Goal: Information Seeking & Learning: Find specific page/section

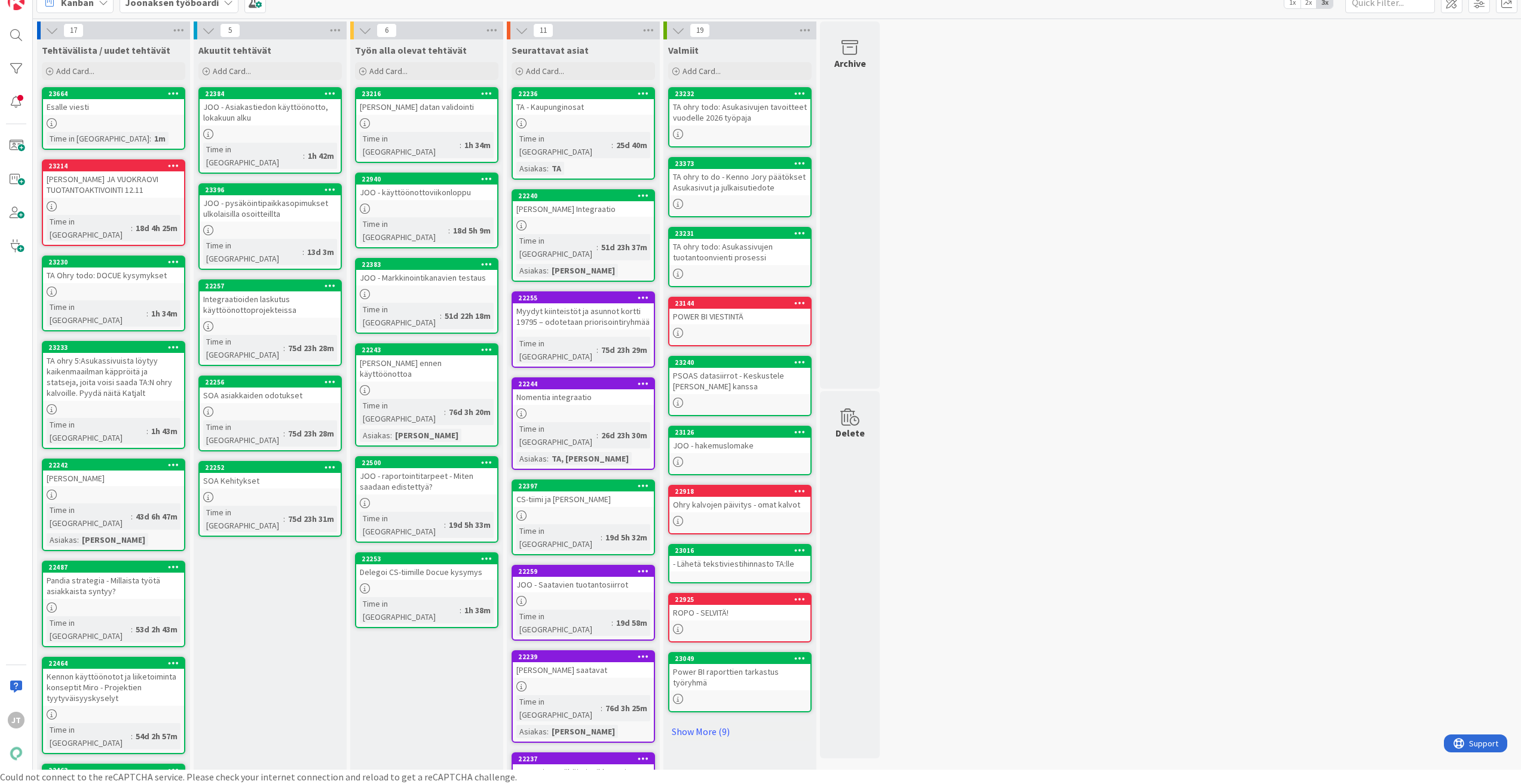
click at [279, 195] on div "JOO - pysäköintipaikkasopimukset ulkolaisilla osoitteillta" at bounding box center [270, 208] width 141 height 26
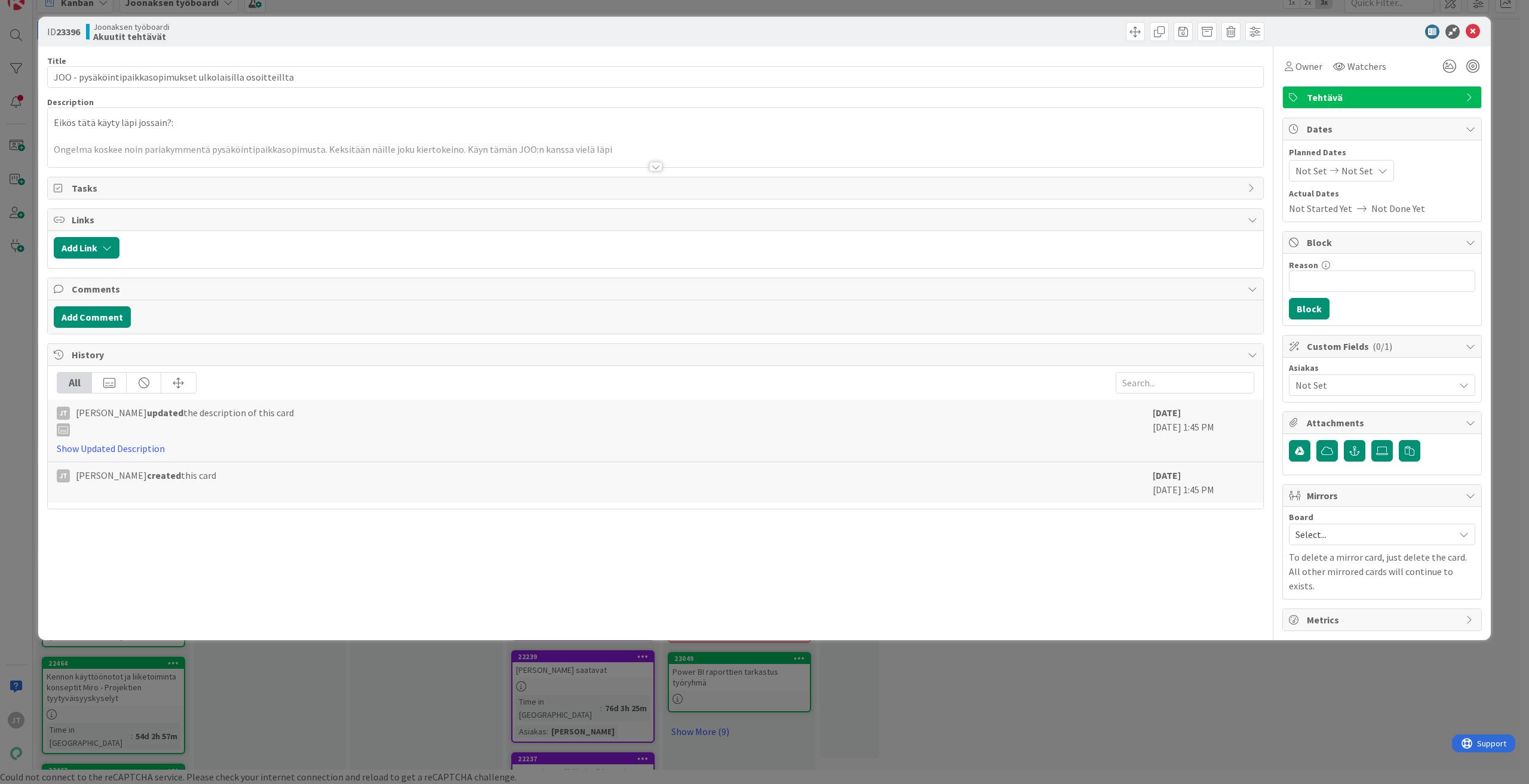
click at [659, 165] on div at bounding box center [655, 166] width 13 height 10
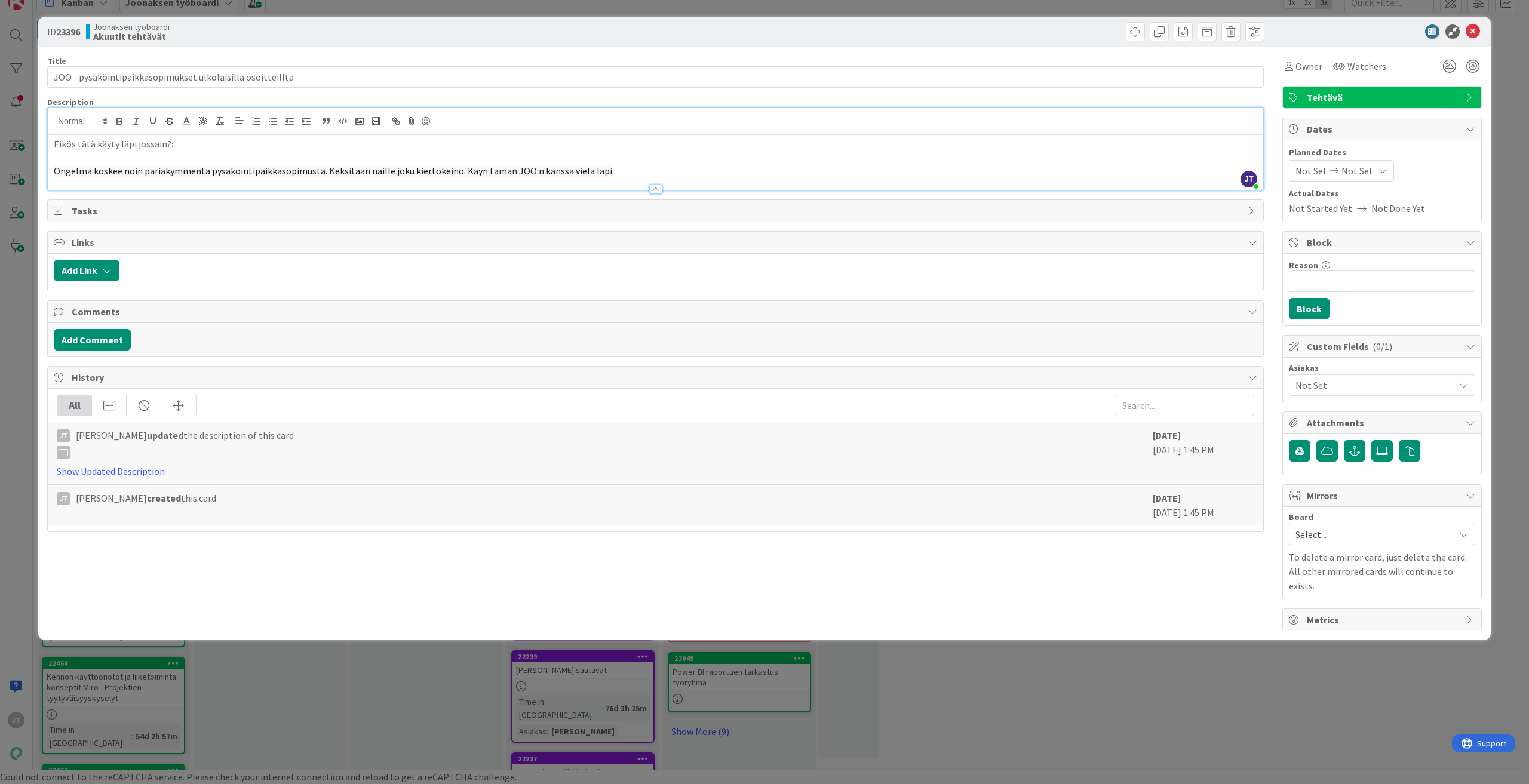
click at [908, 35] on div at bounding box center [1376, 31] width 212 height 14
click at [908, 32] on icon at bounding box center [1473, 31] width 14 height 14
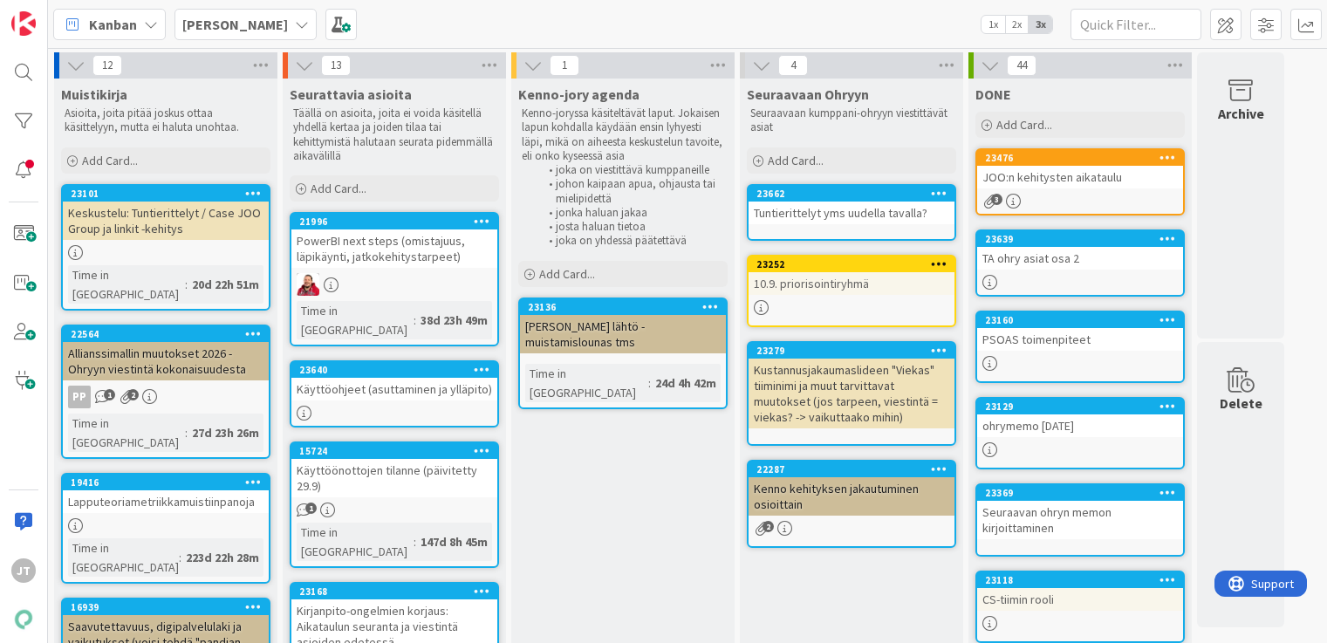
scroll to position [147, 0]
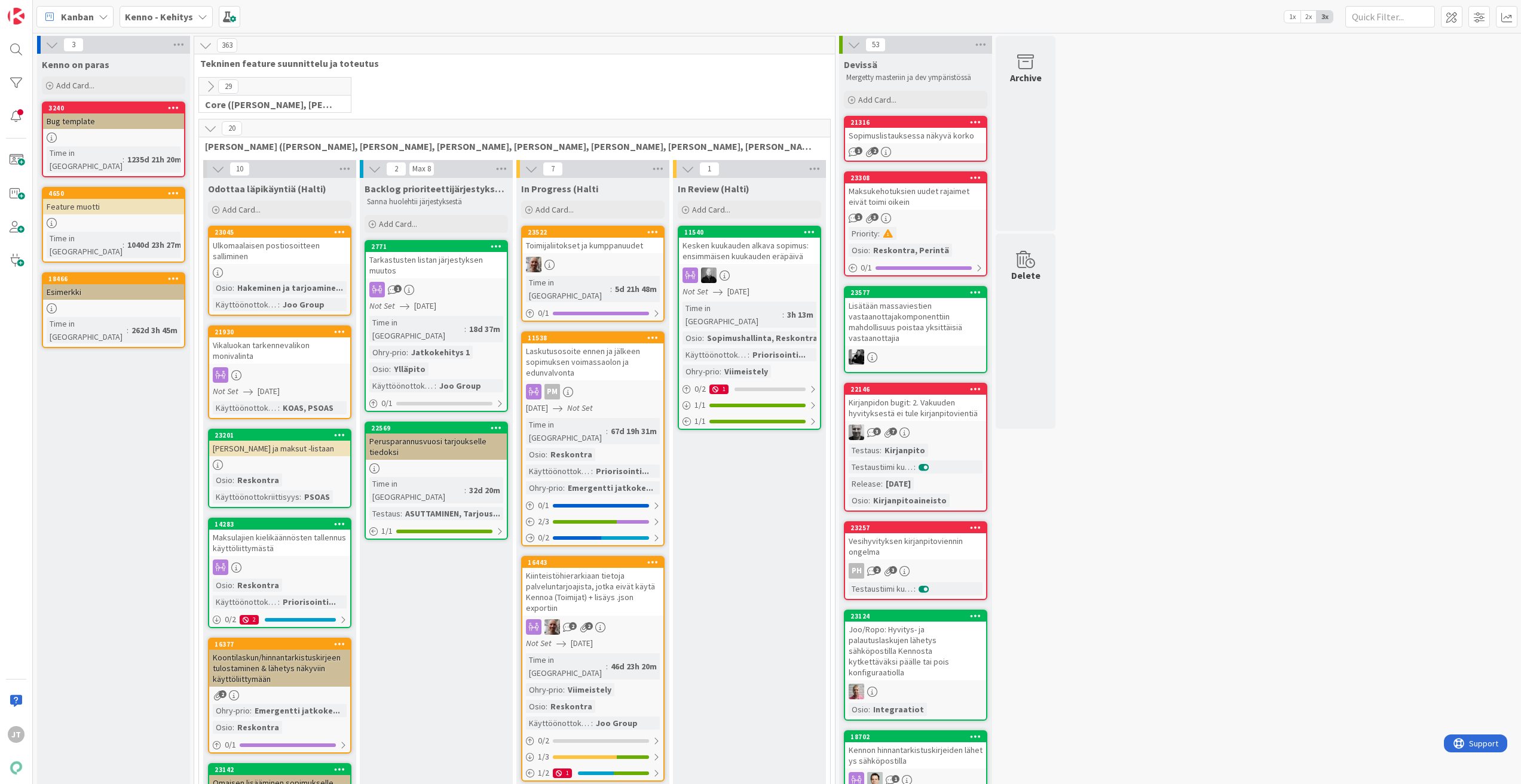
click at [199, 19] on icon at bounding box center [203, 16] width 10 height 10
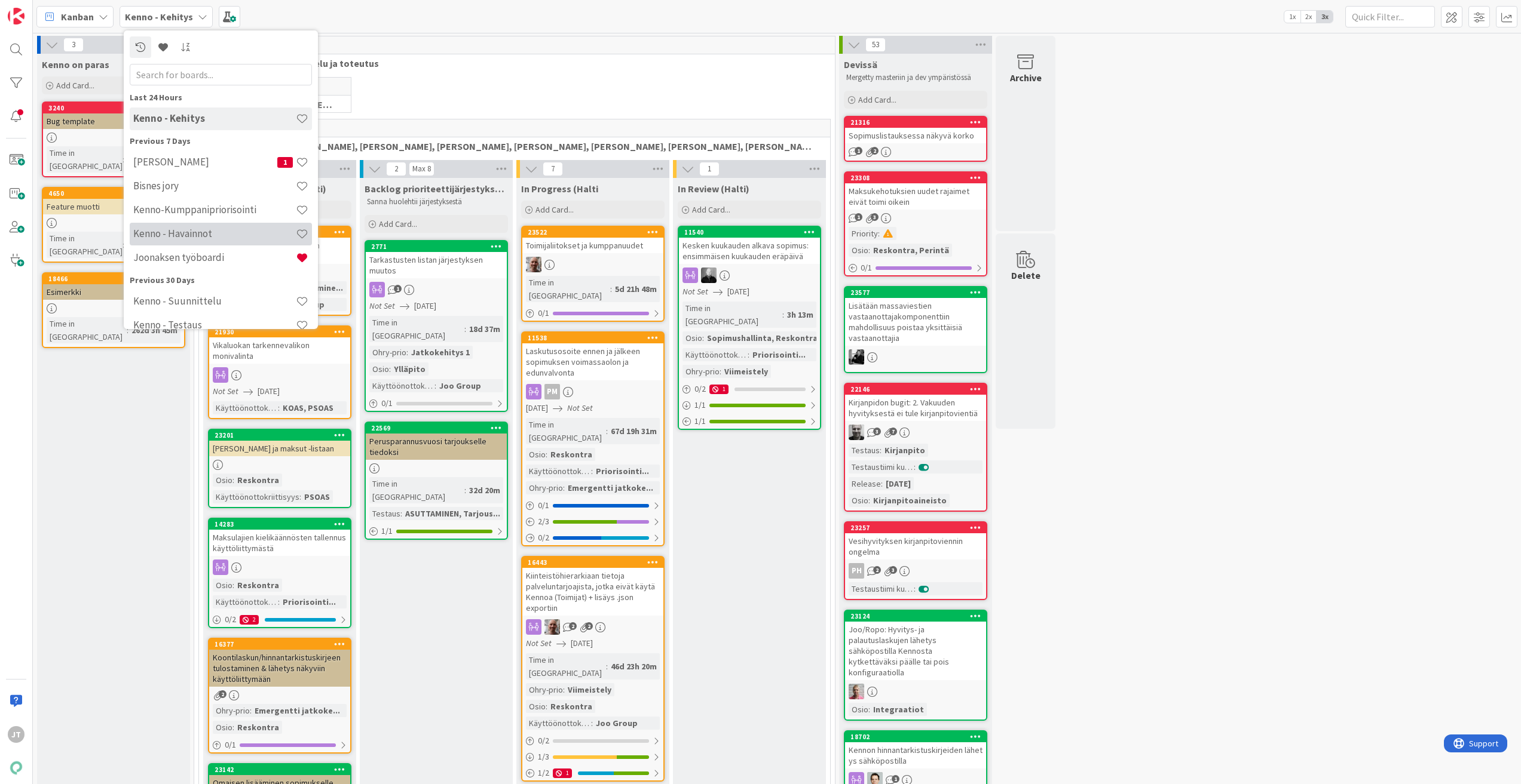
click at [212, 229] on h4 "Kenno - Havainnot" at bounding box center [214, 233] width 162 height 12
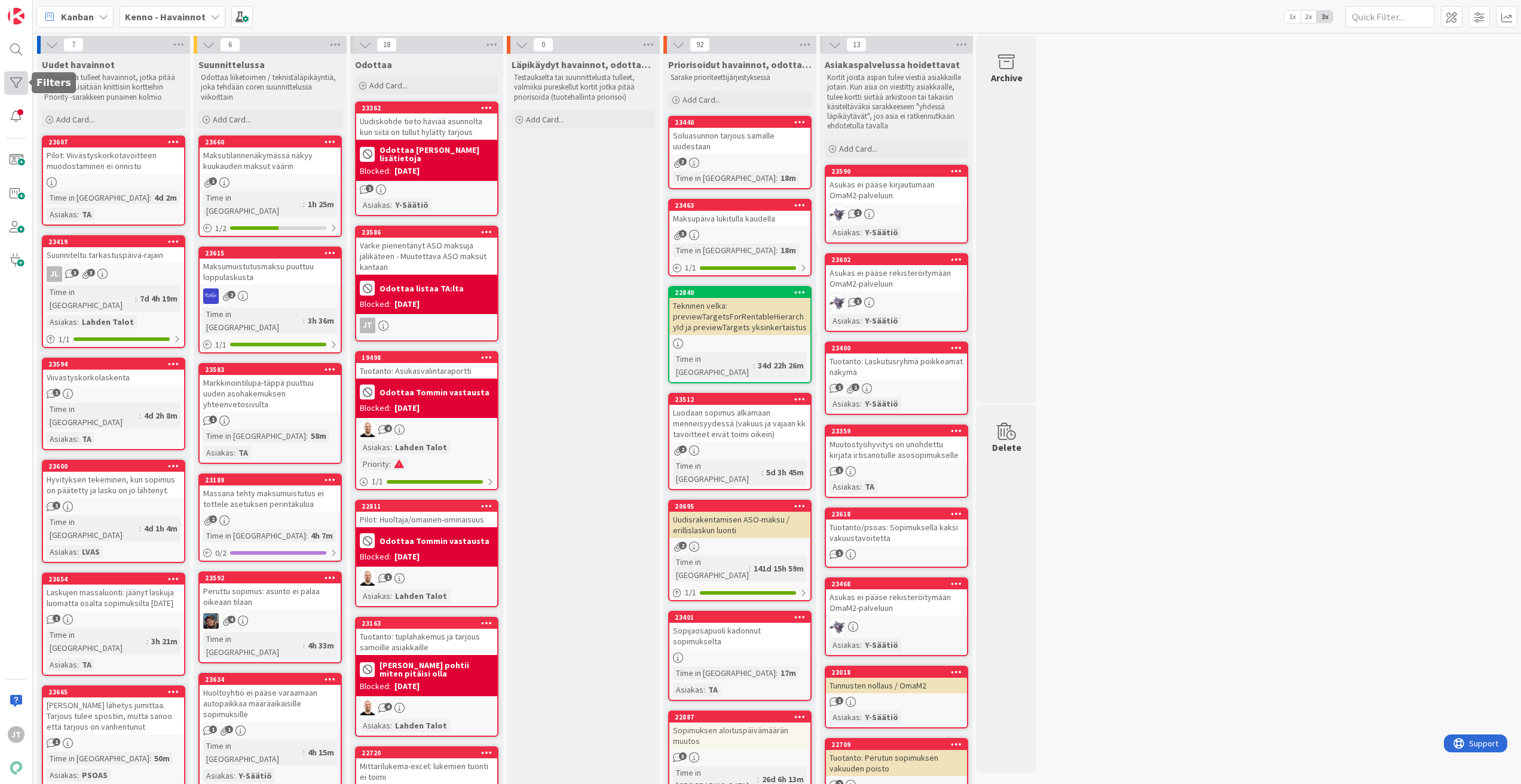
click at [5, 86] on div at bounding box center [16, 83] width 24 height 24
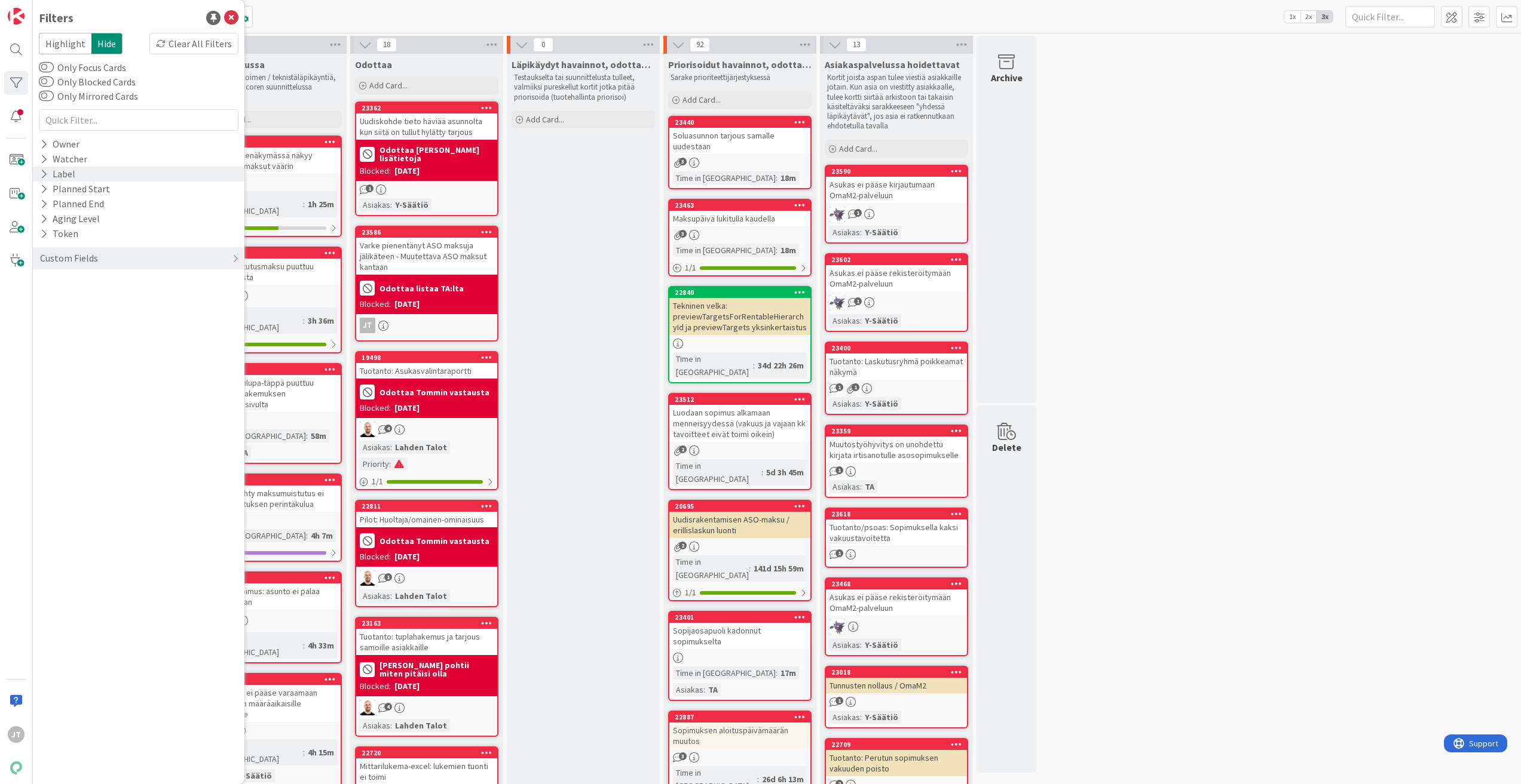
click at [46, 178] on icon at bounding box center [43, 174] width 8 height 10
click at [45, 175] on icon at bounding box center [45, 174] width 11 height 10
click at [54, 257] on div "Custom Fields" at bounding box center [69, 258] width 60 height 15
click at [48, 278] on button "Asiakas" at bounding box center [62, 283] width 45 height 15
click at [45, 319] on icon at bounding box center [46, 316] width 8 height 8
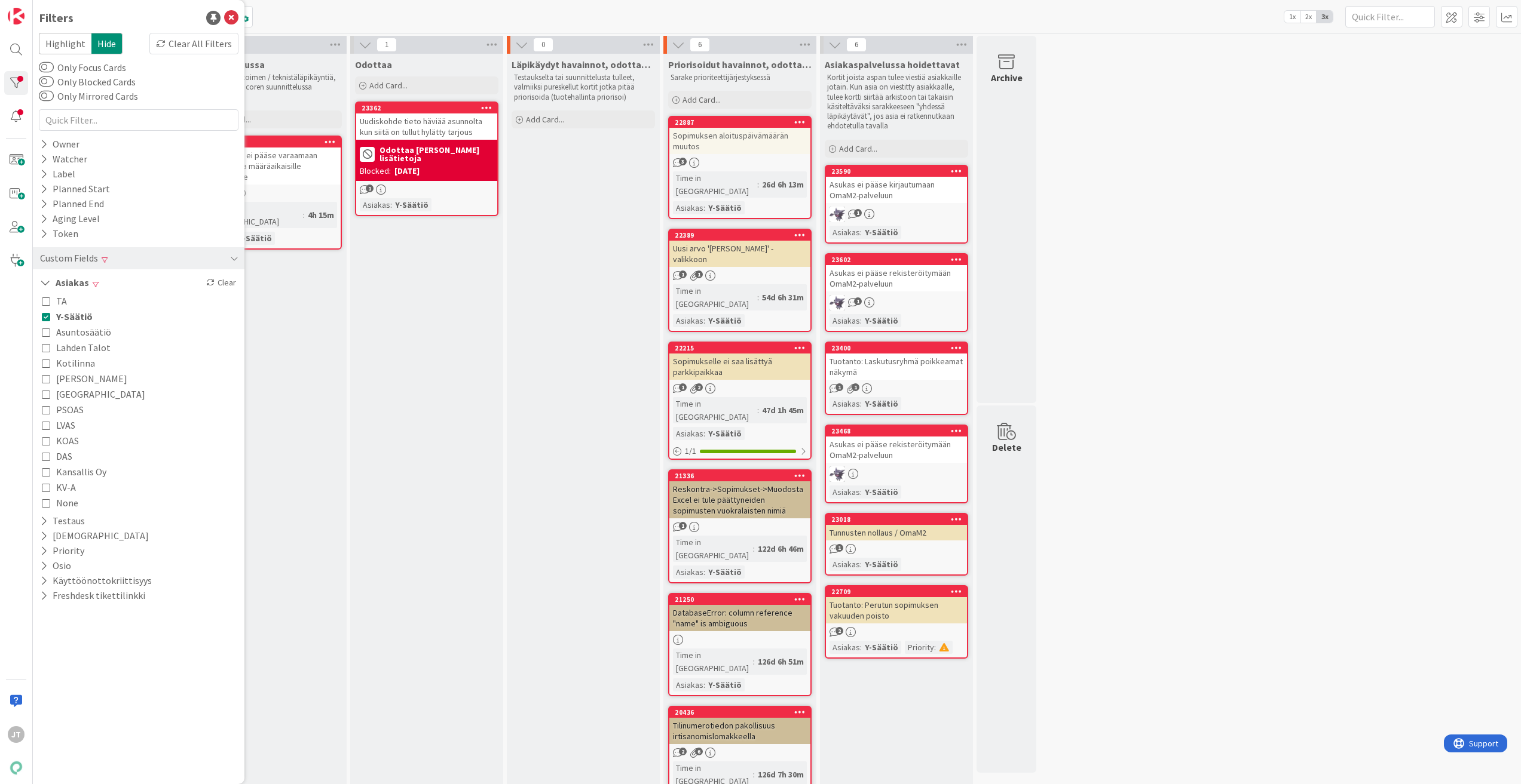
click at [49, 318] on icon at bounding box center [46, 316] width 8 height 8
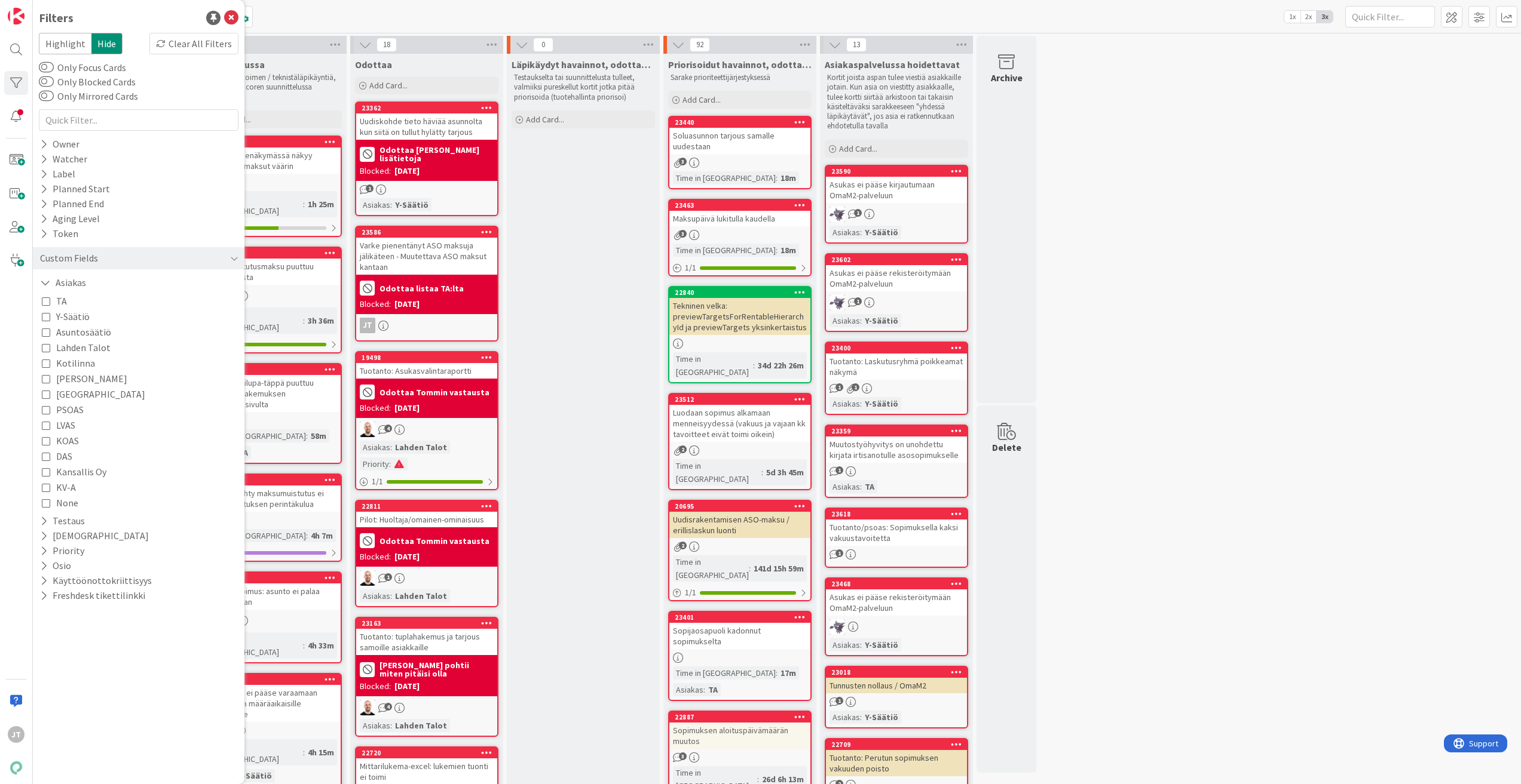
click at [47, 345] on icon at bounding box center [46, 348] width 8 height 8
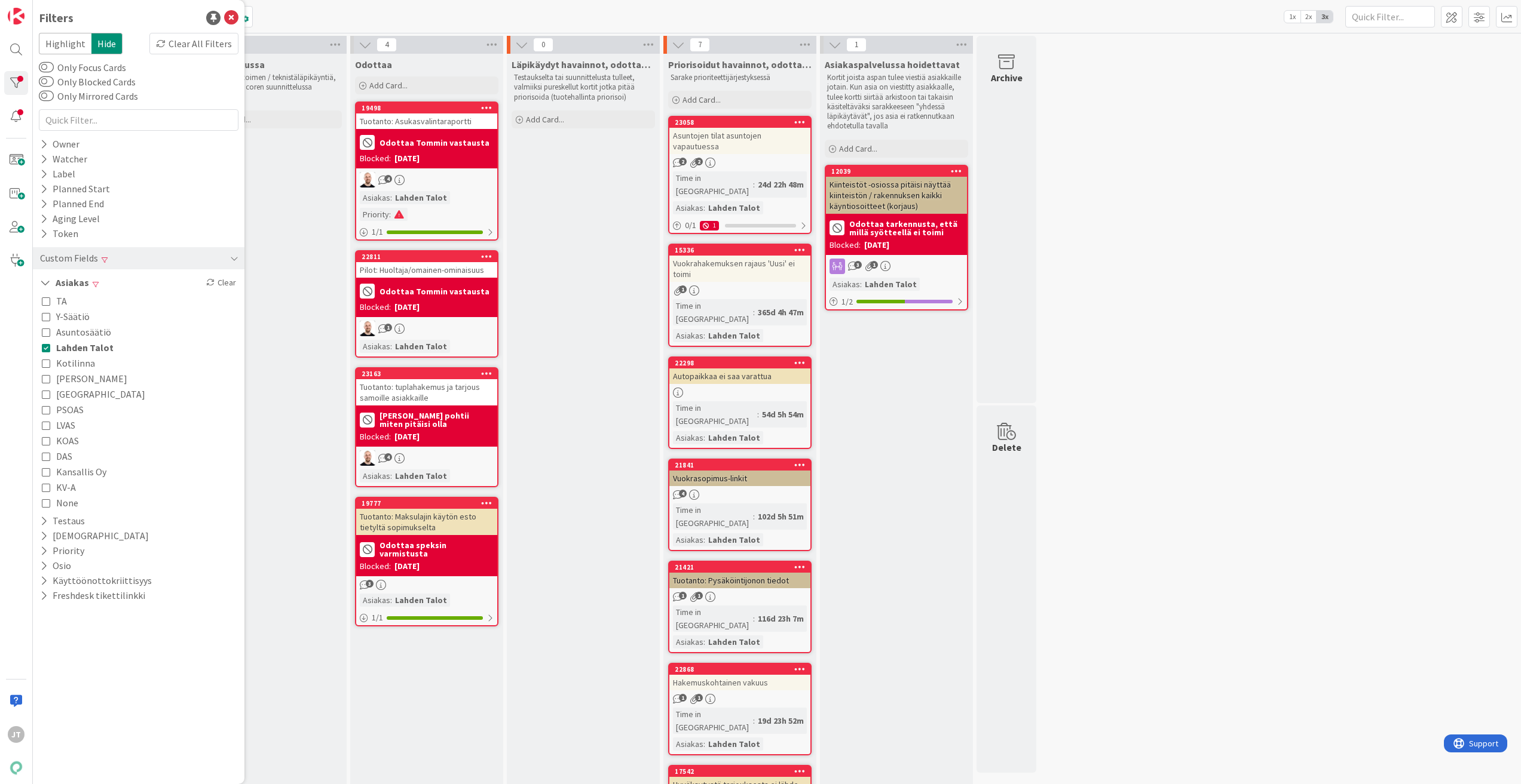
click at [64, 349] on span "Lahden Talot" at bounding box center [85, 347] width 58 height 16
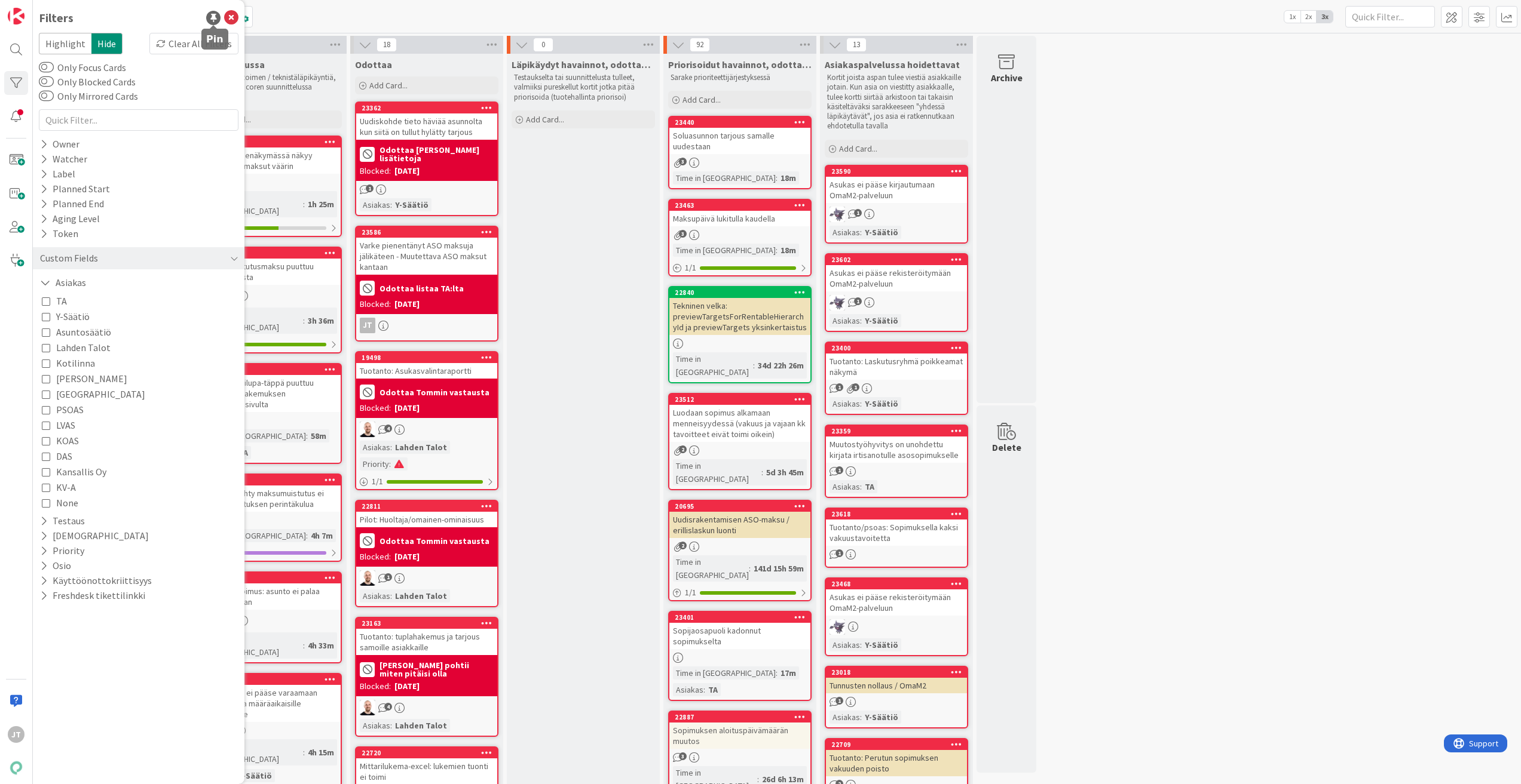
click at [217, 22] on div at bounding box center [213, 18] width 14 height 14
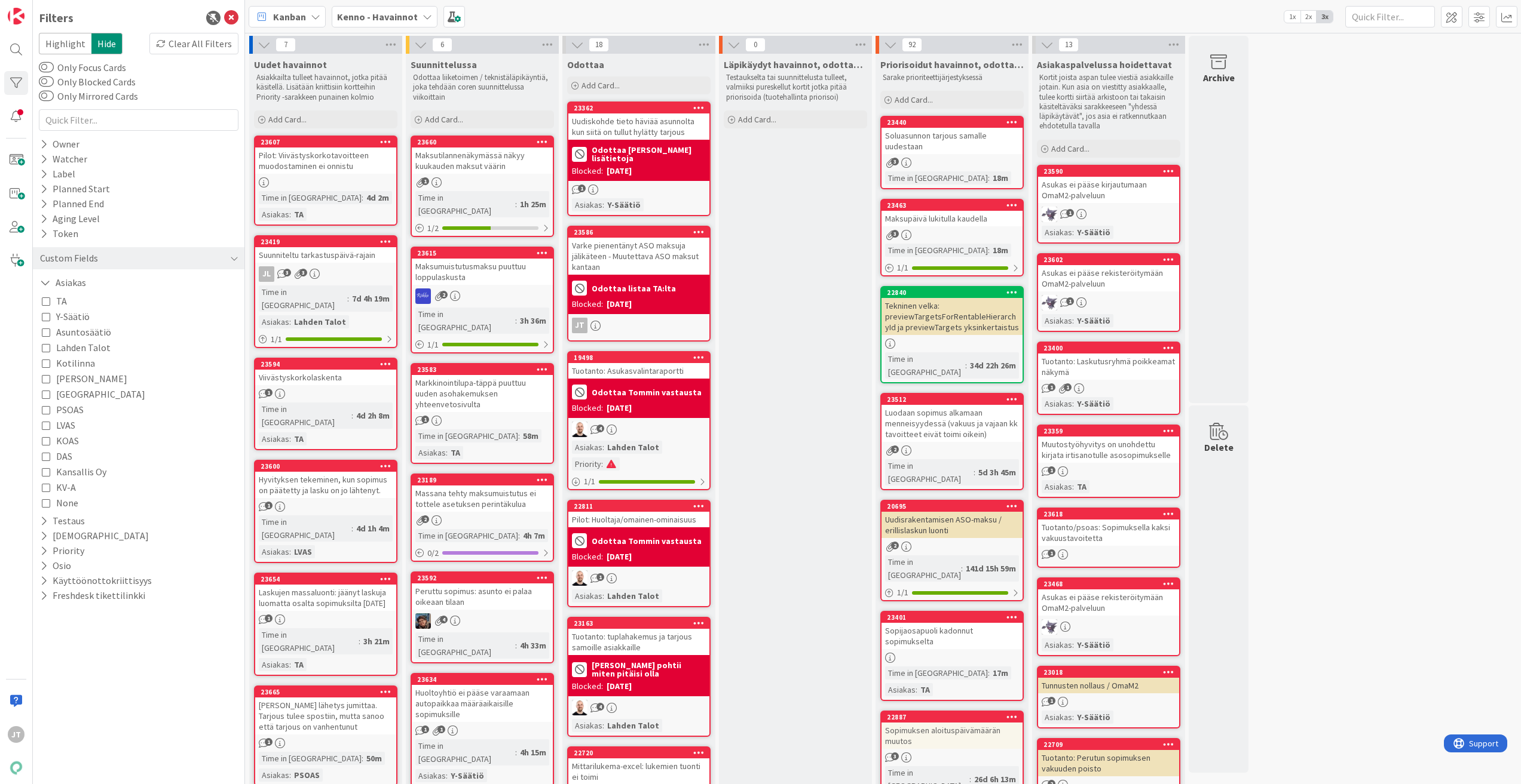
click at [73, 314] on span "Y-Säätiö" at bounding box center [73, 316] width 34 height 16
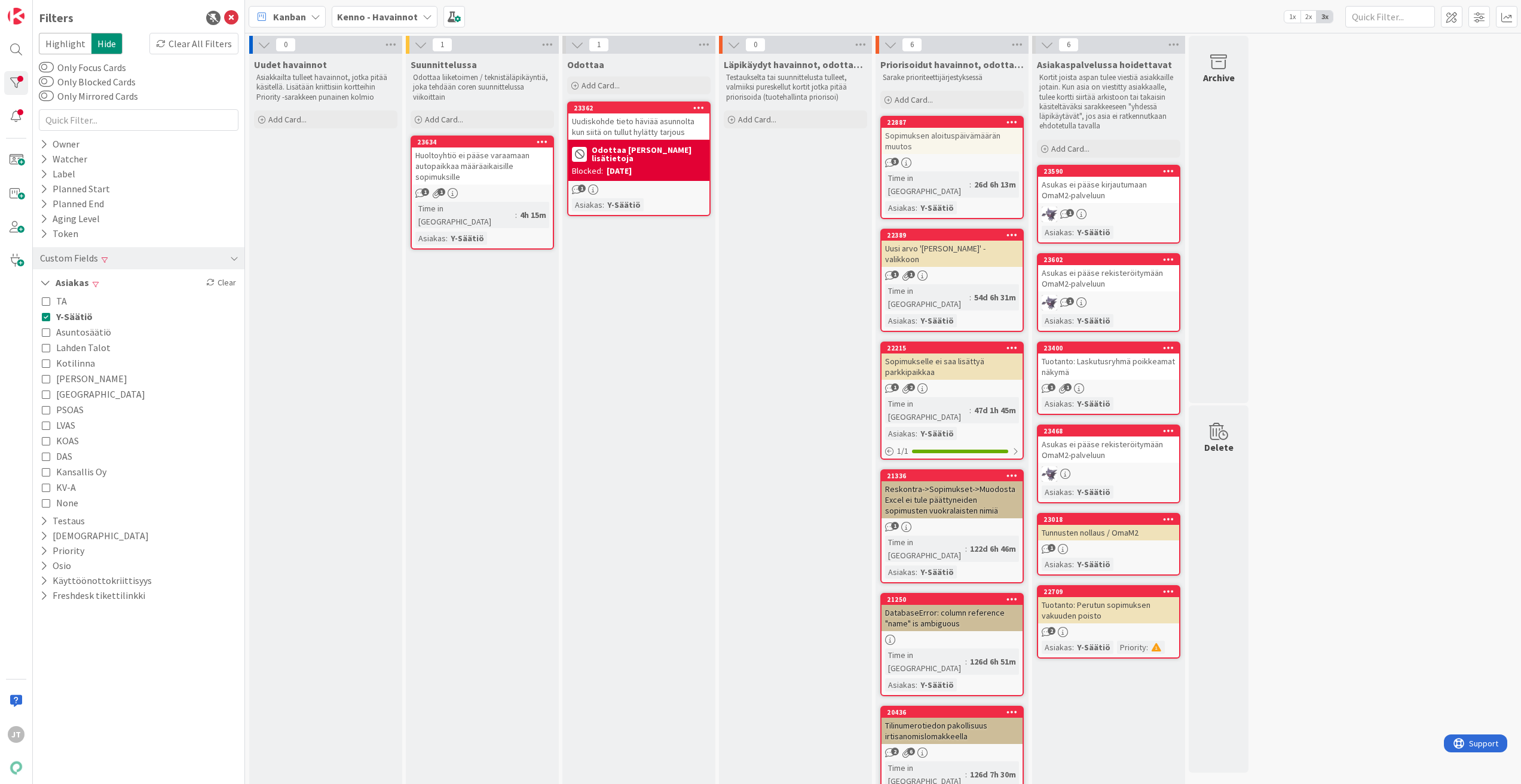
click at [65, 318] on span "Y-Säätiö" at bounding box center [74, 316] width 36 height 16
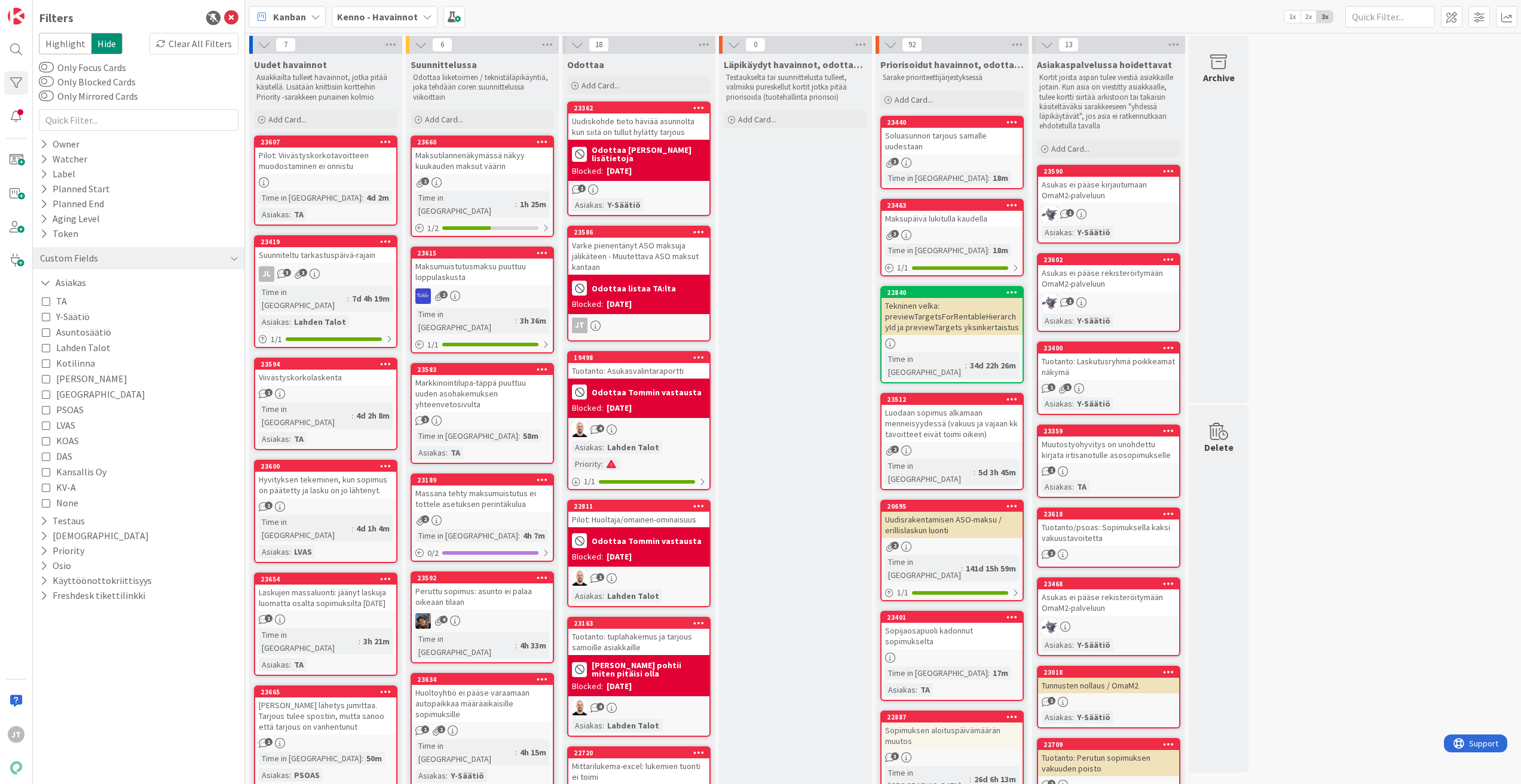
click at [66, 349] on span "Lahden Talot" at bounding box center [83, 347] width 54 height 16
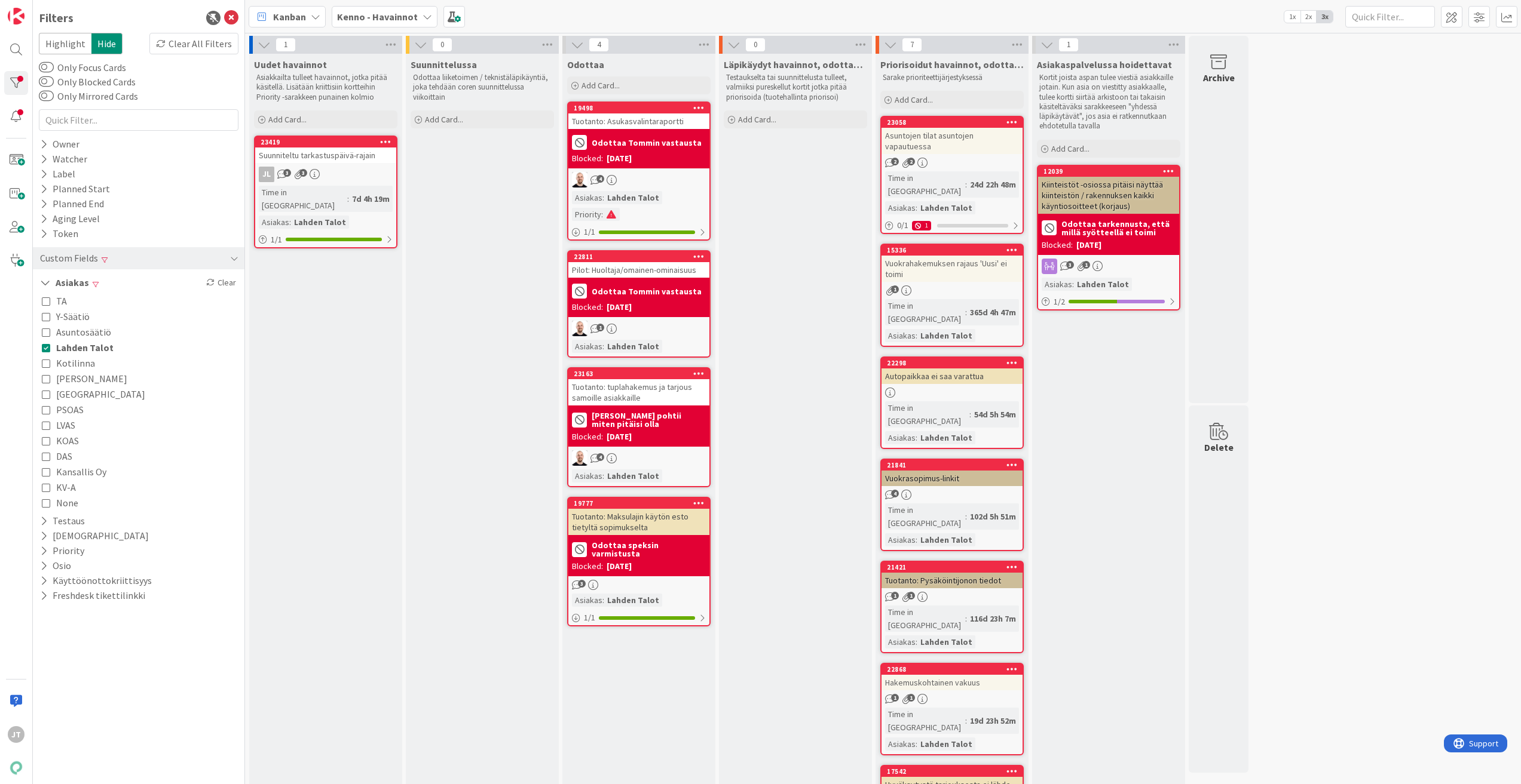
click at [983, 388] on div at bounding box center [952, 392] width 141 height 10
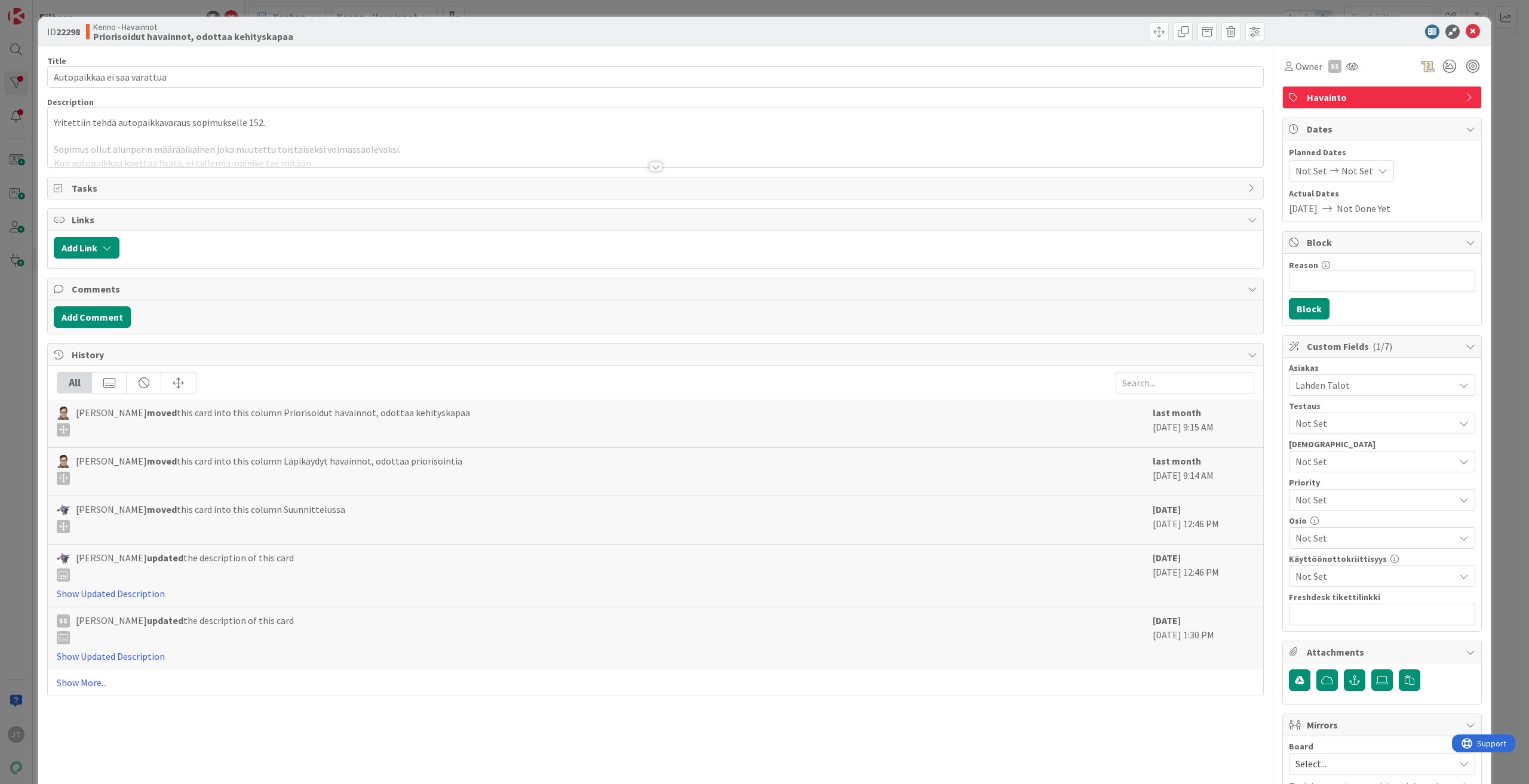
click at [656, 170] on div at bounding box center [655, 166] width 13 height 10
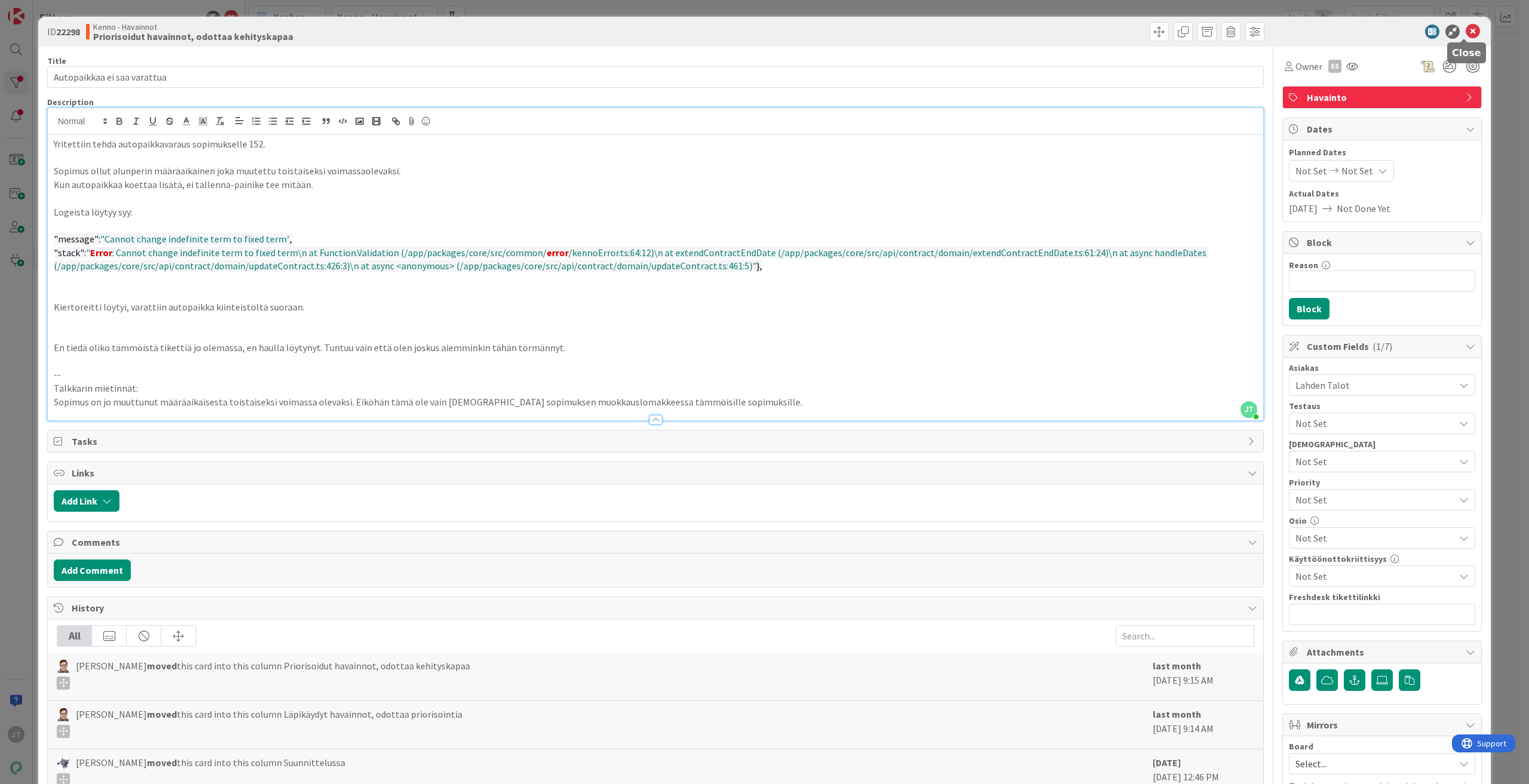
click at [1466, 30] on icon at bounding box center [1473, 31] width 14 height 14
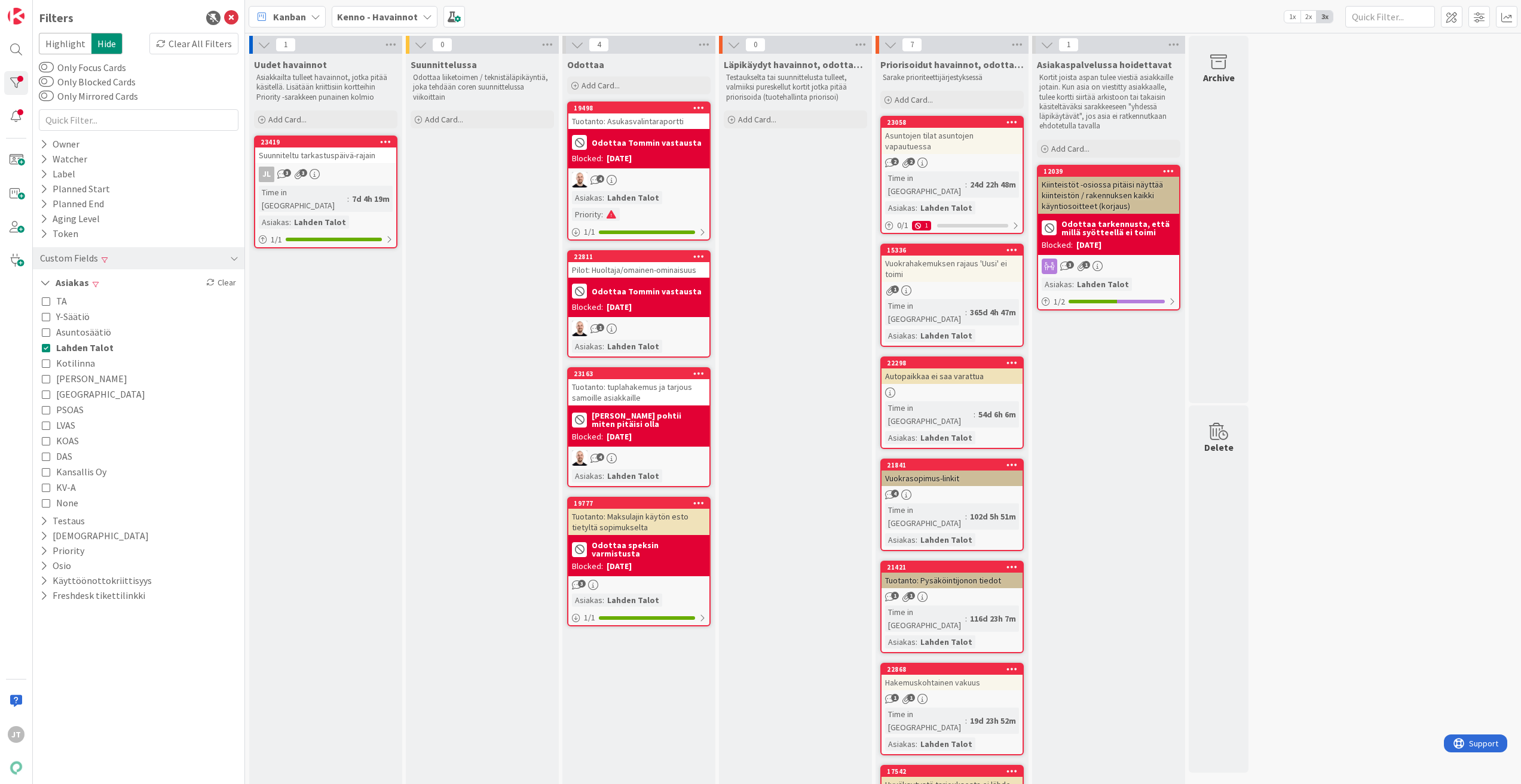
click at [48, 347] on icon at bounding box center [46, 348] width 8 height 8
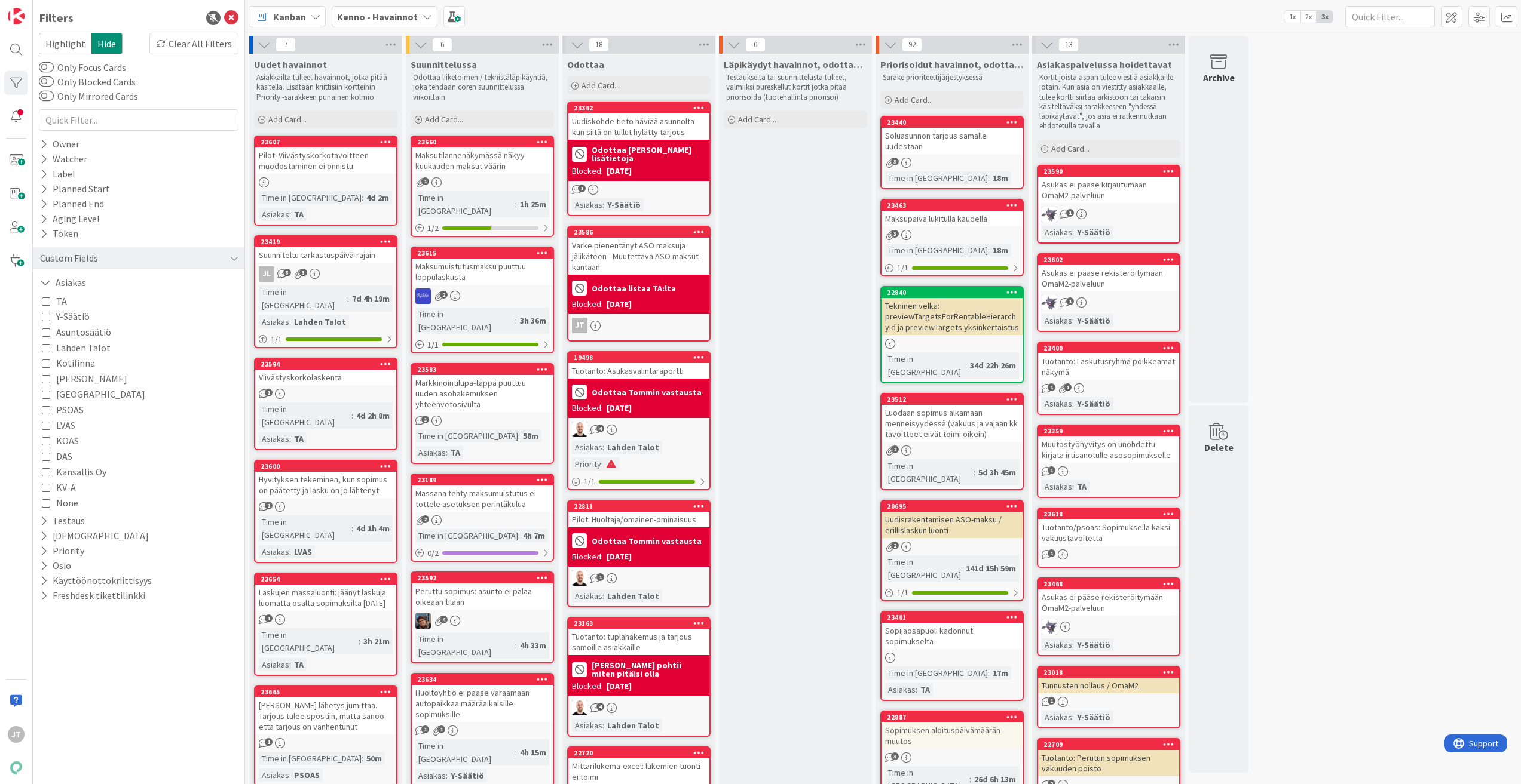
click at [45, 323] on button "Y-Säätiö" at bounding box center [66, 316] width 48 height 16
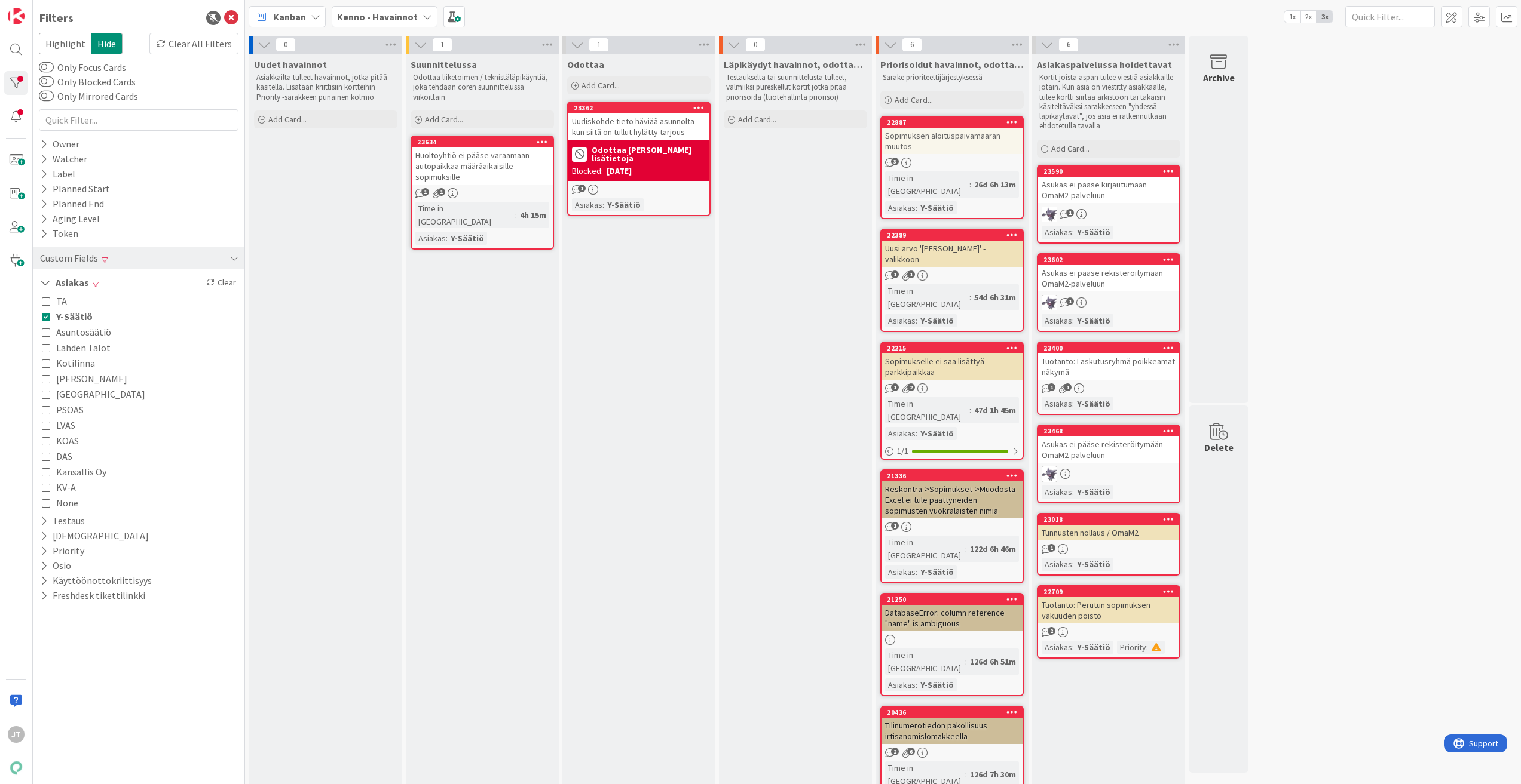
click at [980, 136] on div "Sopimuksen aloituspäivämäärän muutos" at bounding box center [952, 141] width 141 height 26
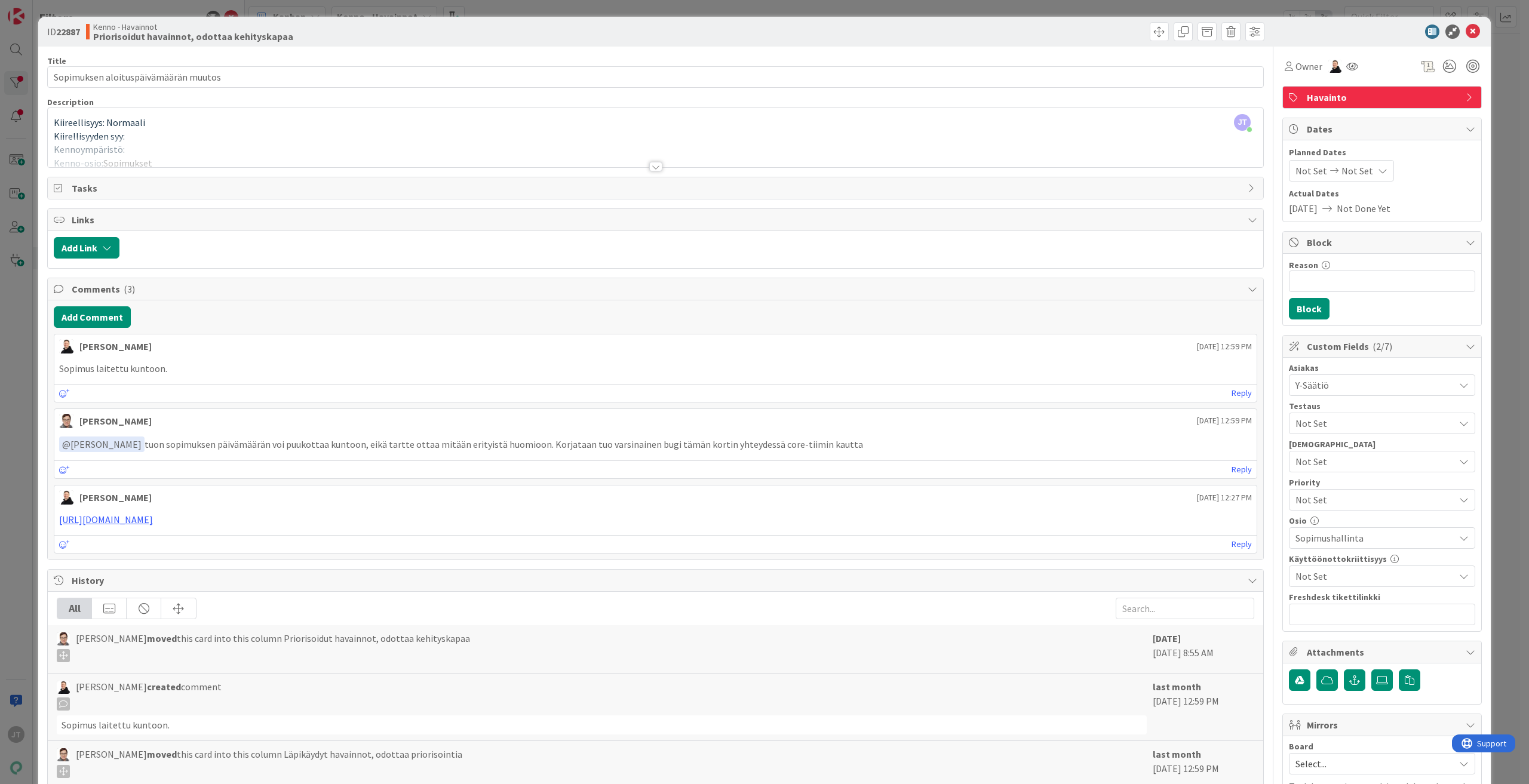
click at [653, 164] on div at bounding box center [655, 166] width 13 height 10
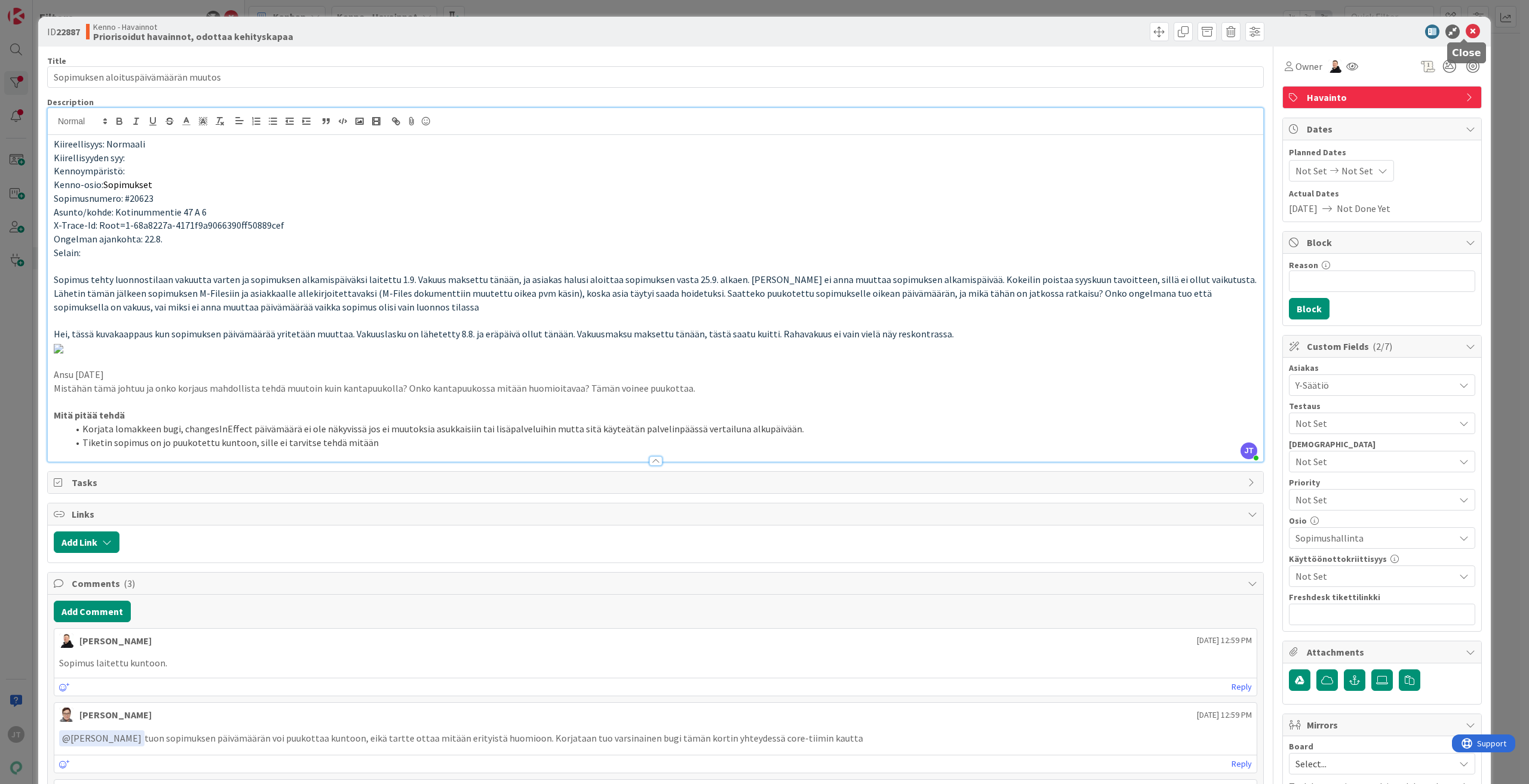
click at [1466, 27] on icon at bounding box center [1473, 31] width 14 height 14
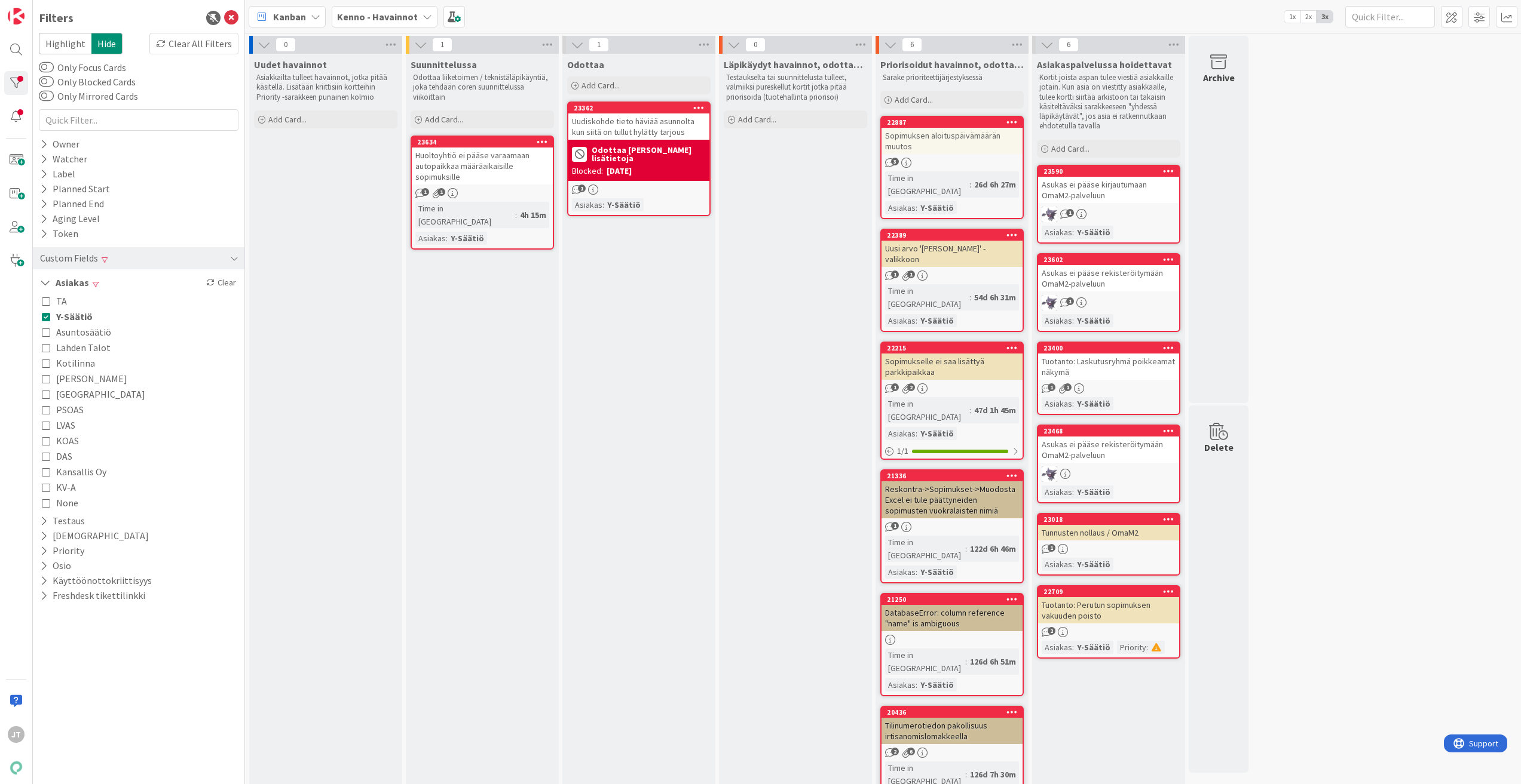
click at [58, 316] on span "Y-Säätiö" at bounding box center [74, 316] width 36 height 16
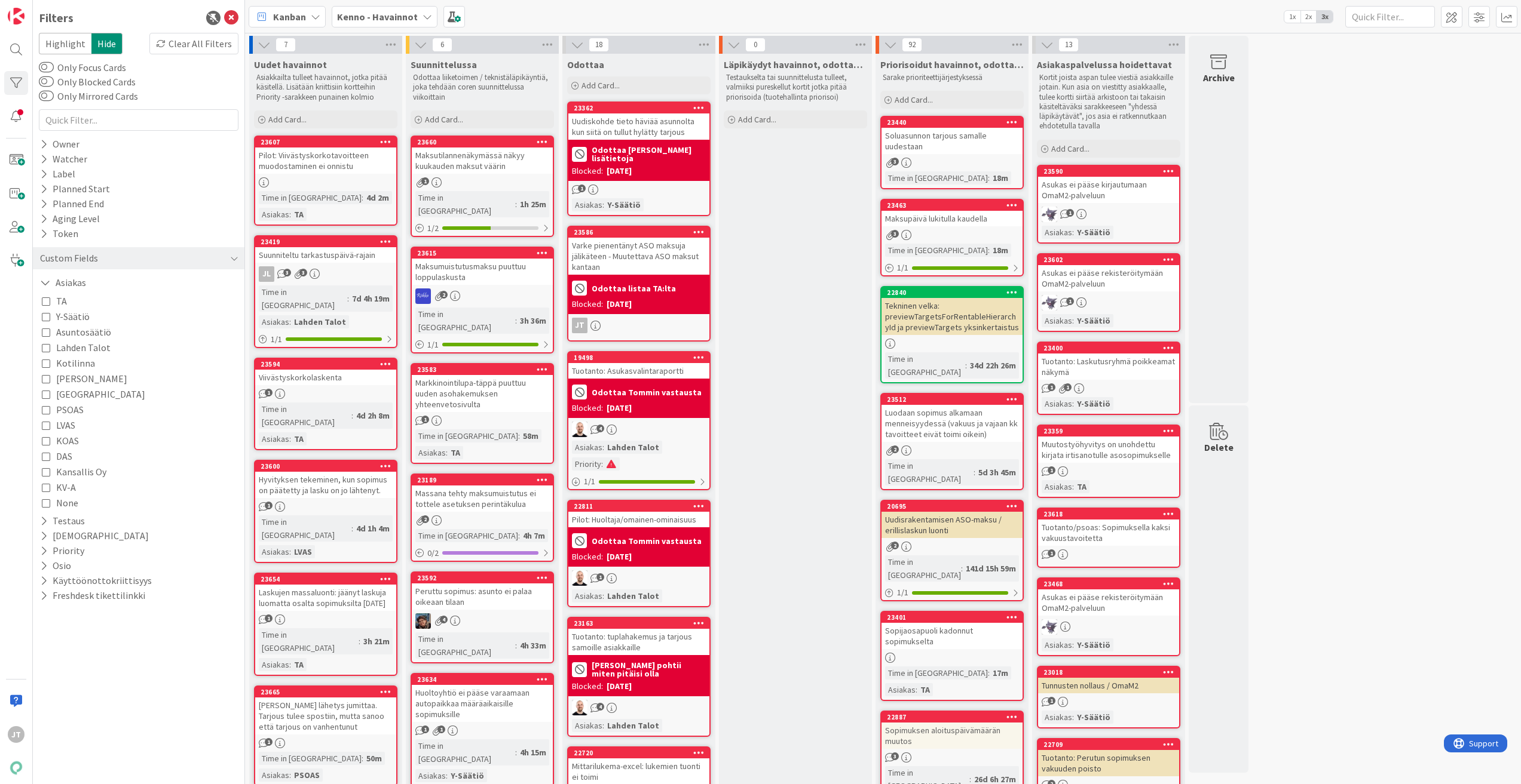
click at [52, 305] on button "TA" at bounding box center [54, 301] width 25 height 16
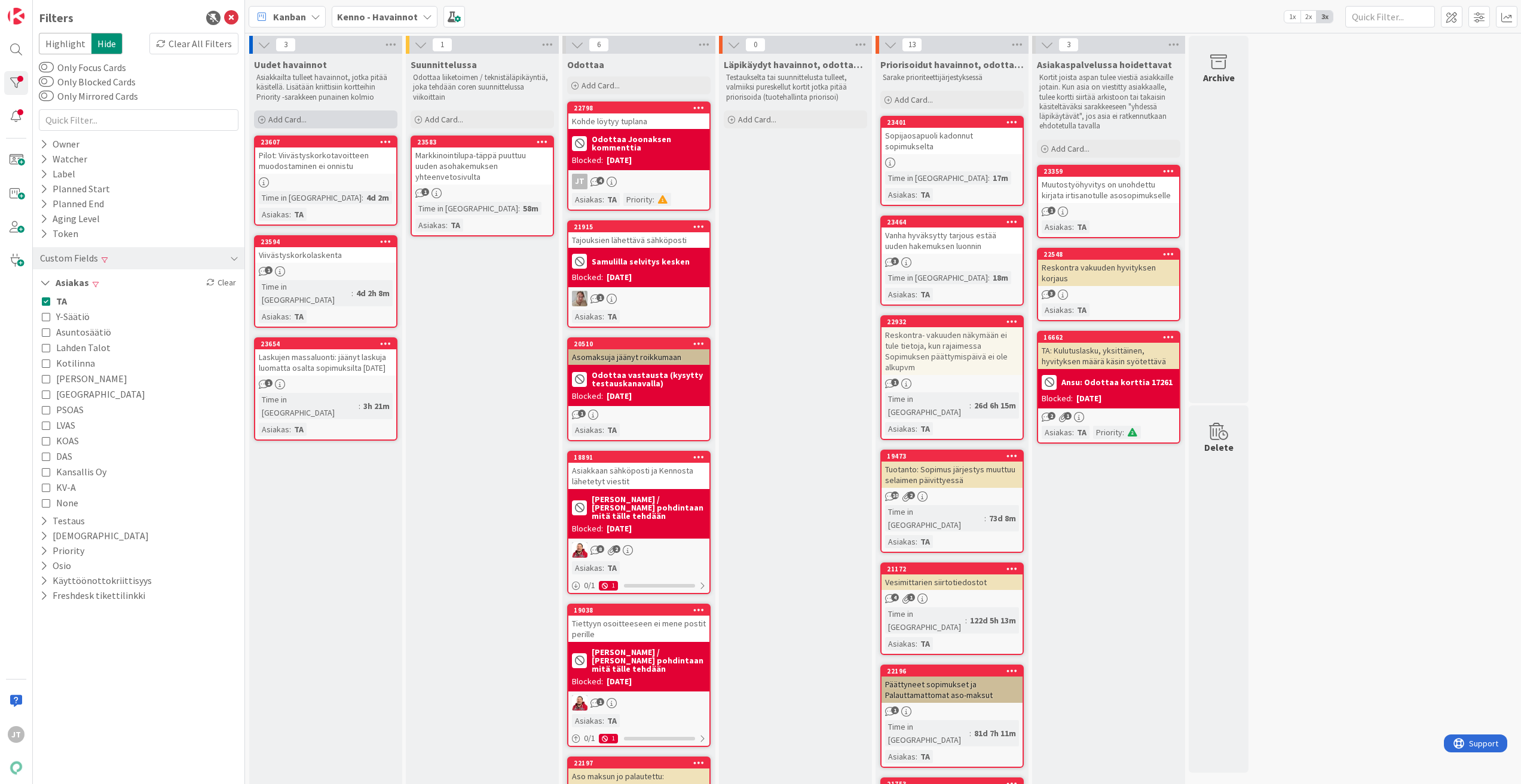
click at [320, 115] on div "Add Card..." at bounding box center [325, 119] width 143 height 18
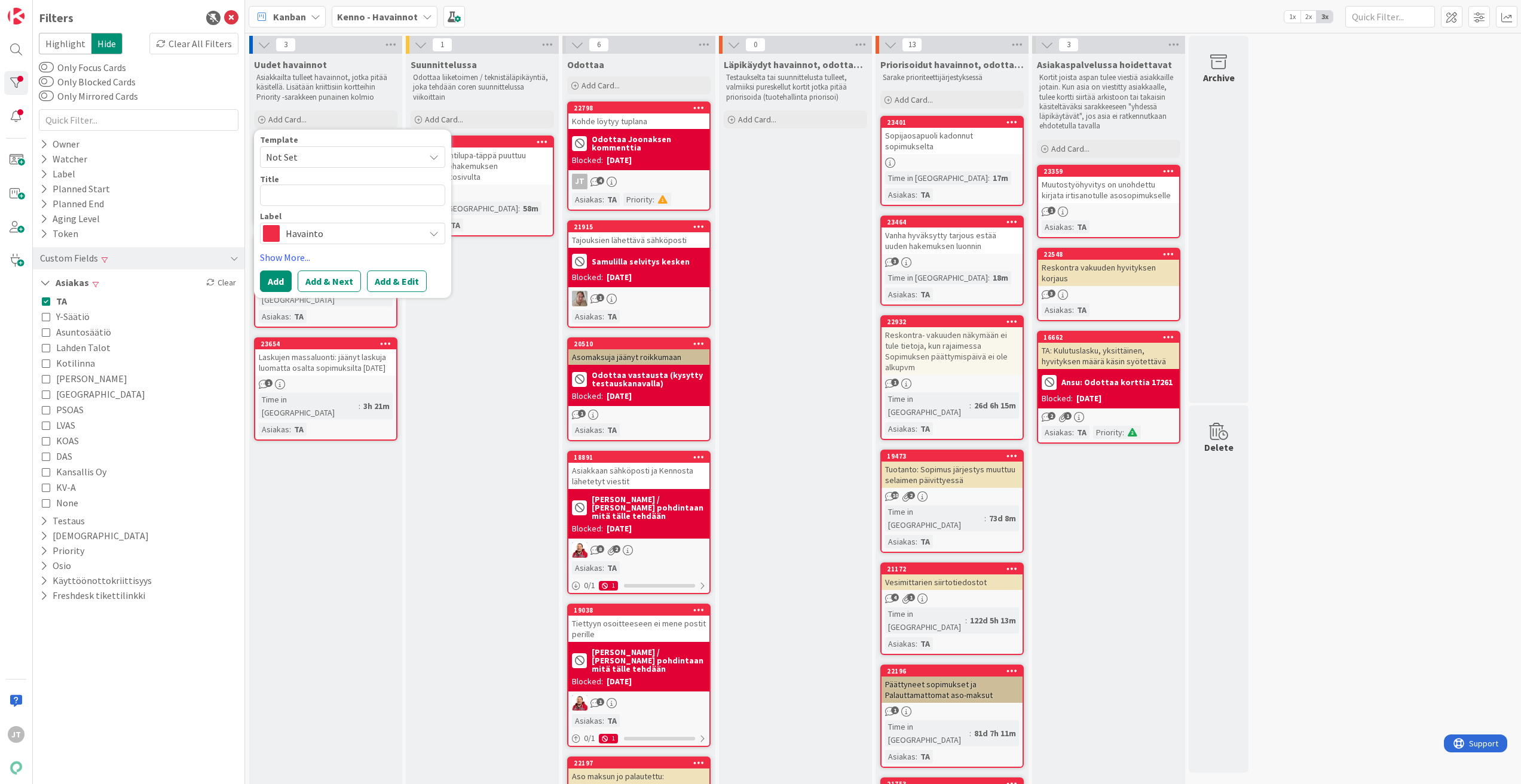
click at [358, 236] on span "Havainto" at bounding box center [352, 233] width 133 height 16
click at [957, 156] on link "23401 Sopijaosapuoli kadonnut sopimukselta Time in [GEOGRAPHIC_DATA] : 17m Asia…" at bounding box center [952, 161] width 143 height 90
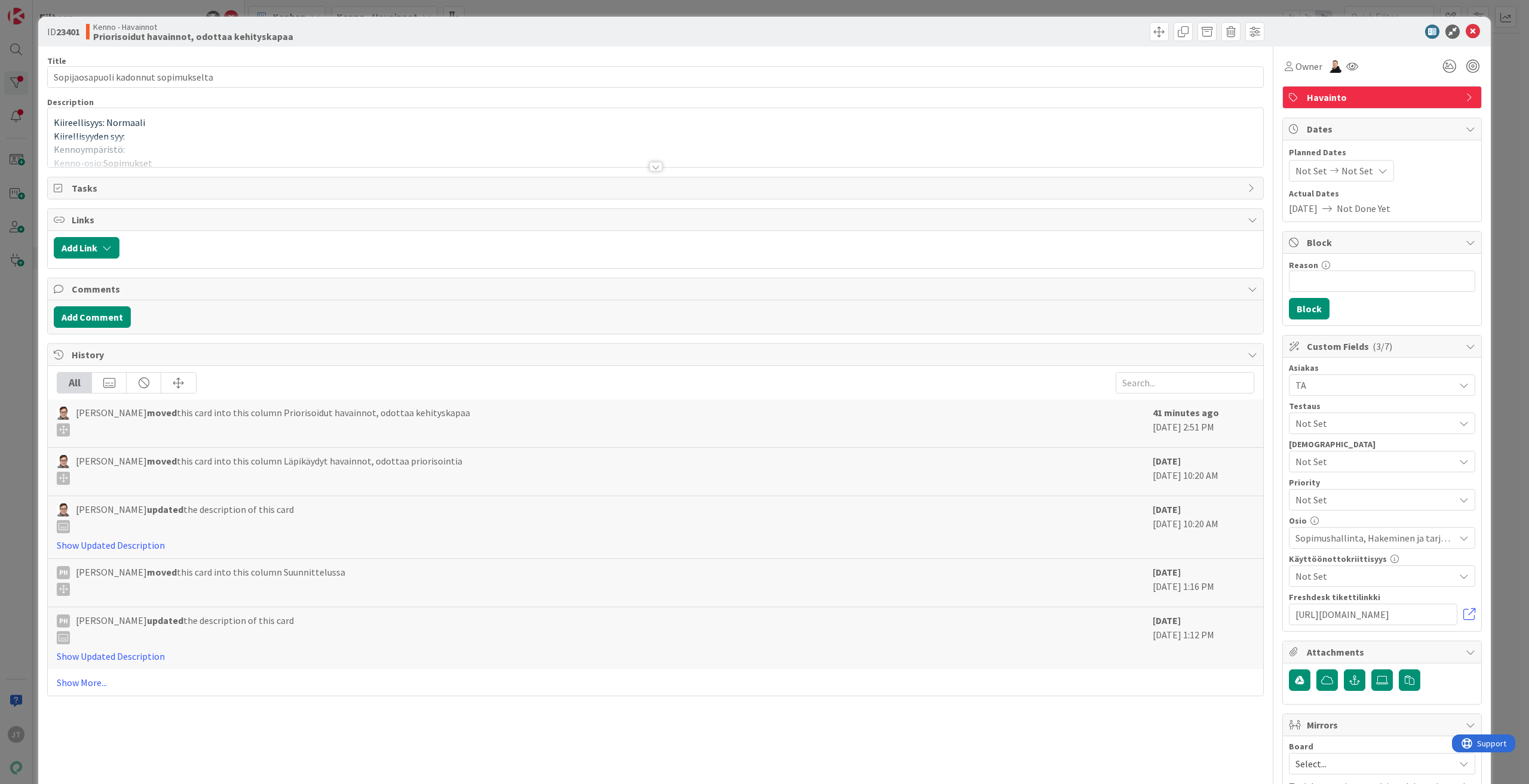
click at [649, 168] on div at bounding box center [655, 166] width 13 height 10
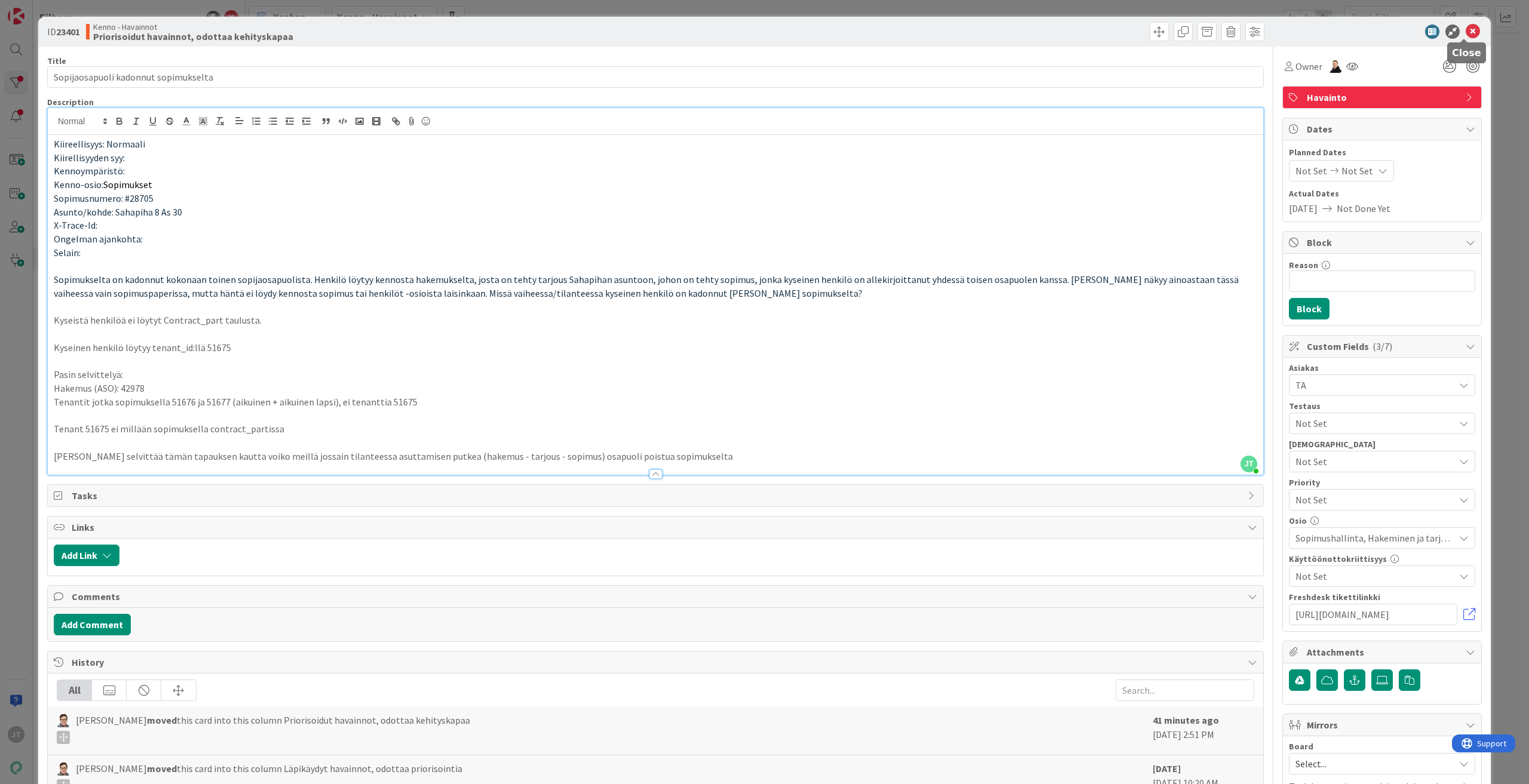
click at [1466, 32] on icon at bounding box center [1473, 31] width 14 height 14
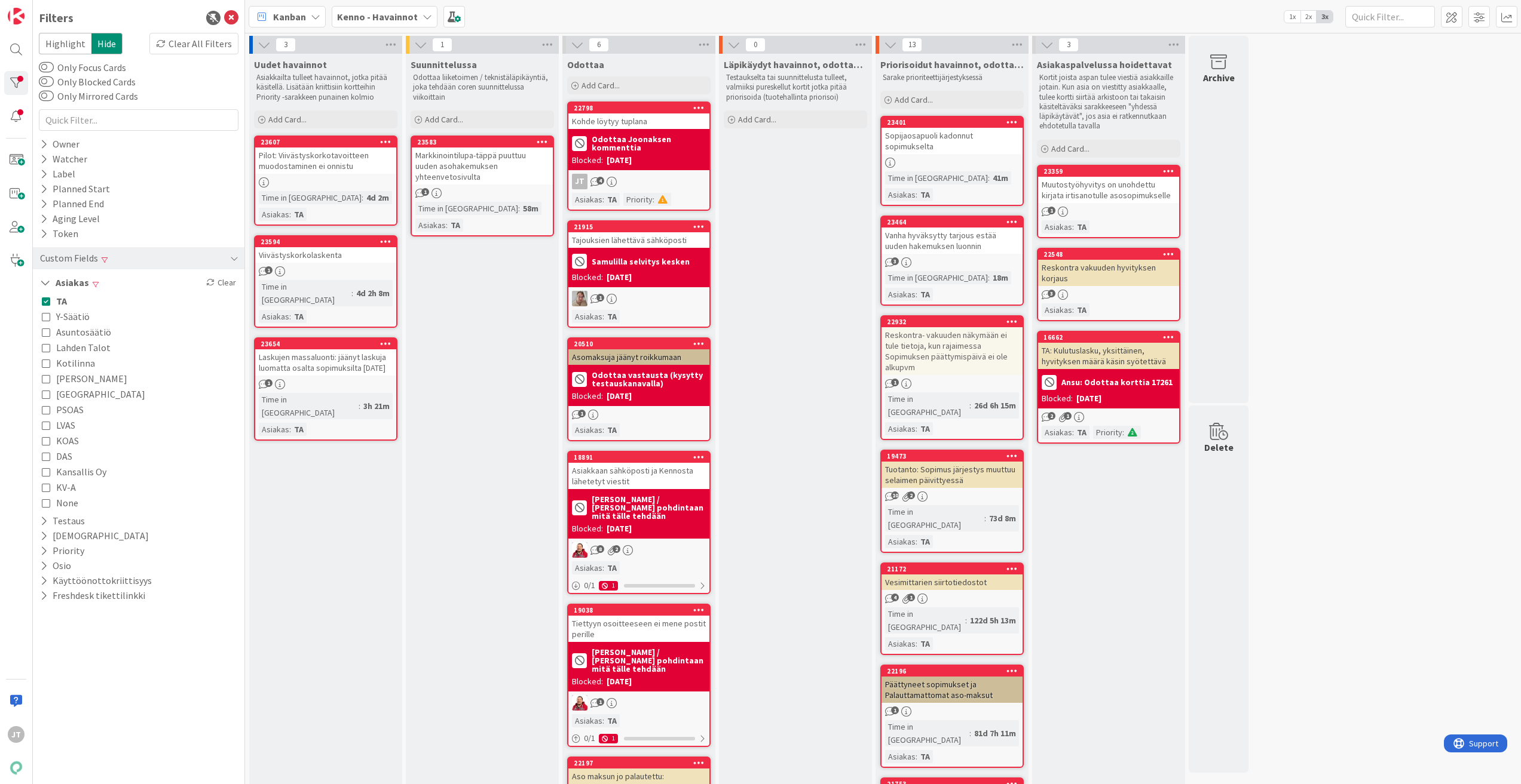
click at [954, 563] on link "21172 Vesimittarien siirtotiedostot 4 1 Time in [GEOGRAPHIC_DATA] : 122d 5h 13m…" at bounding box center [952, 609] width 143 height 92
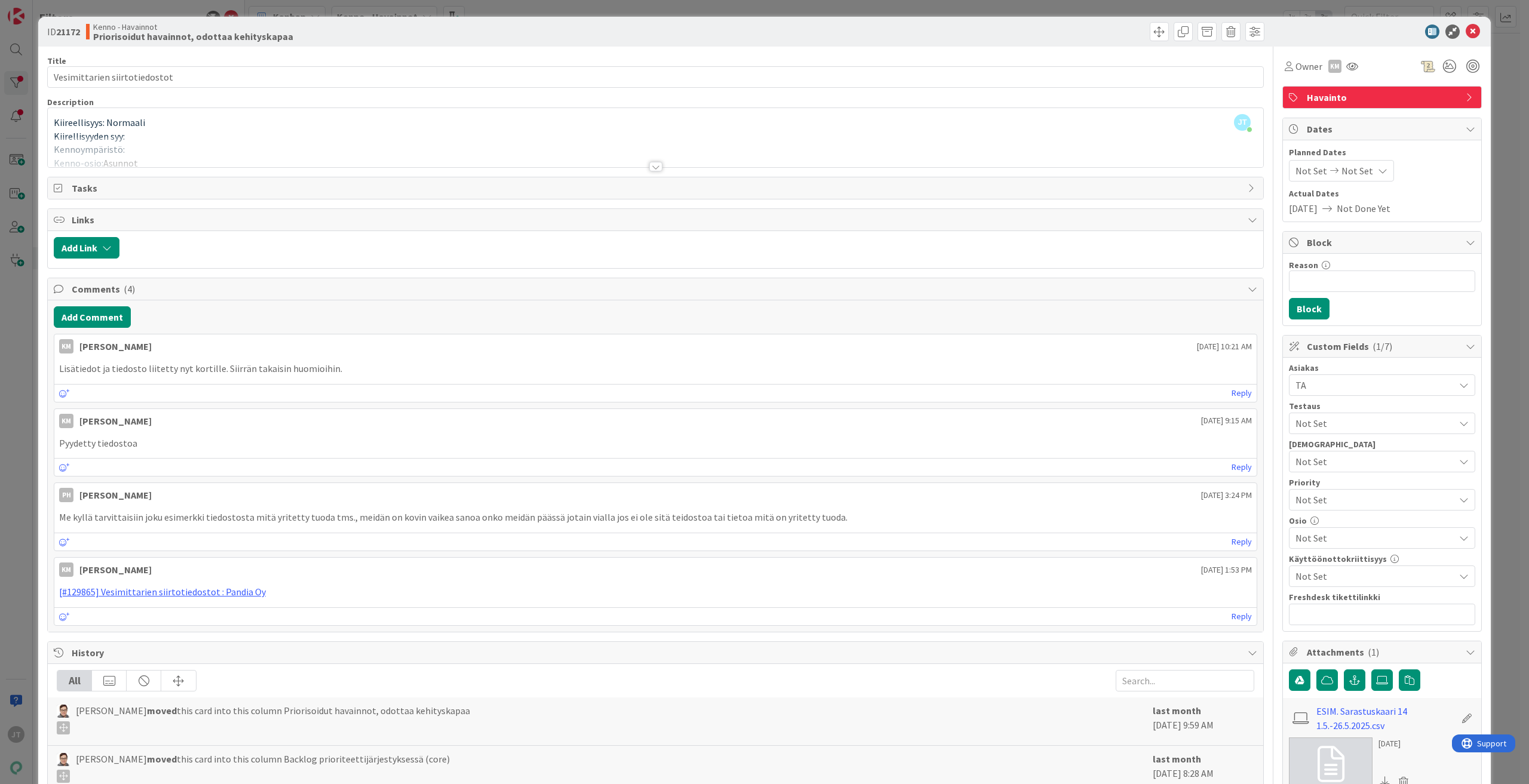
click at [649, 165] on div at bounding box center [655, 166] width 13 height 10
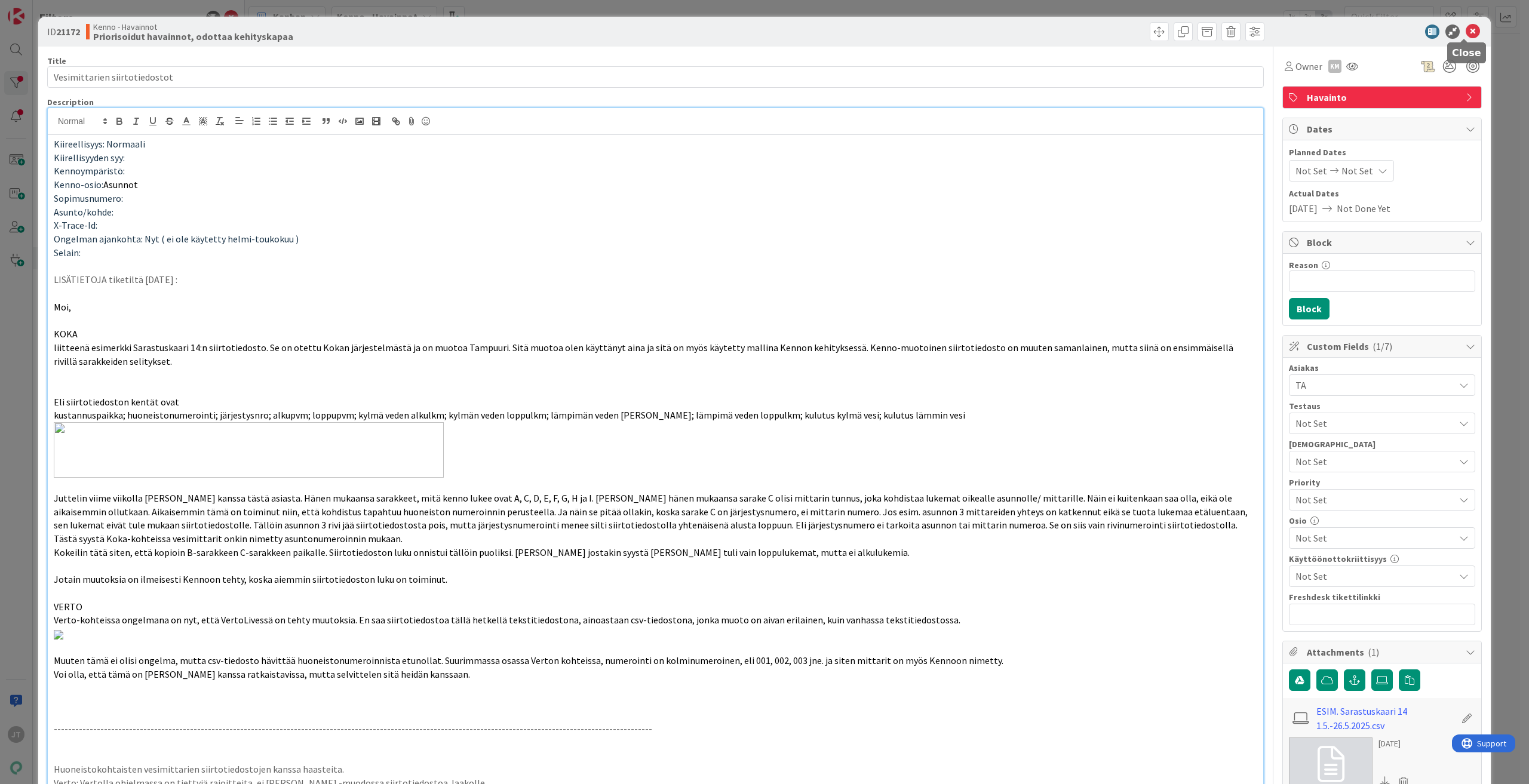
click at [1466, 37] on icon at bounding box center [1473, 31] width 14 height 14
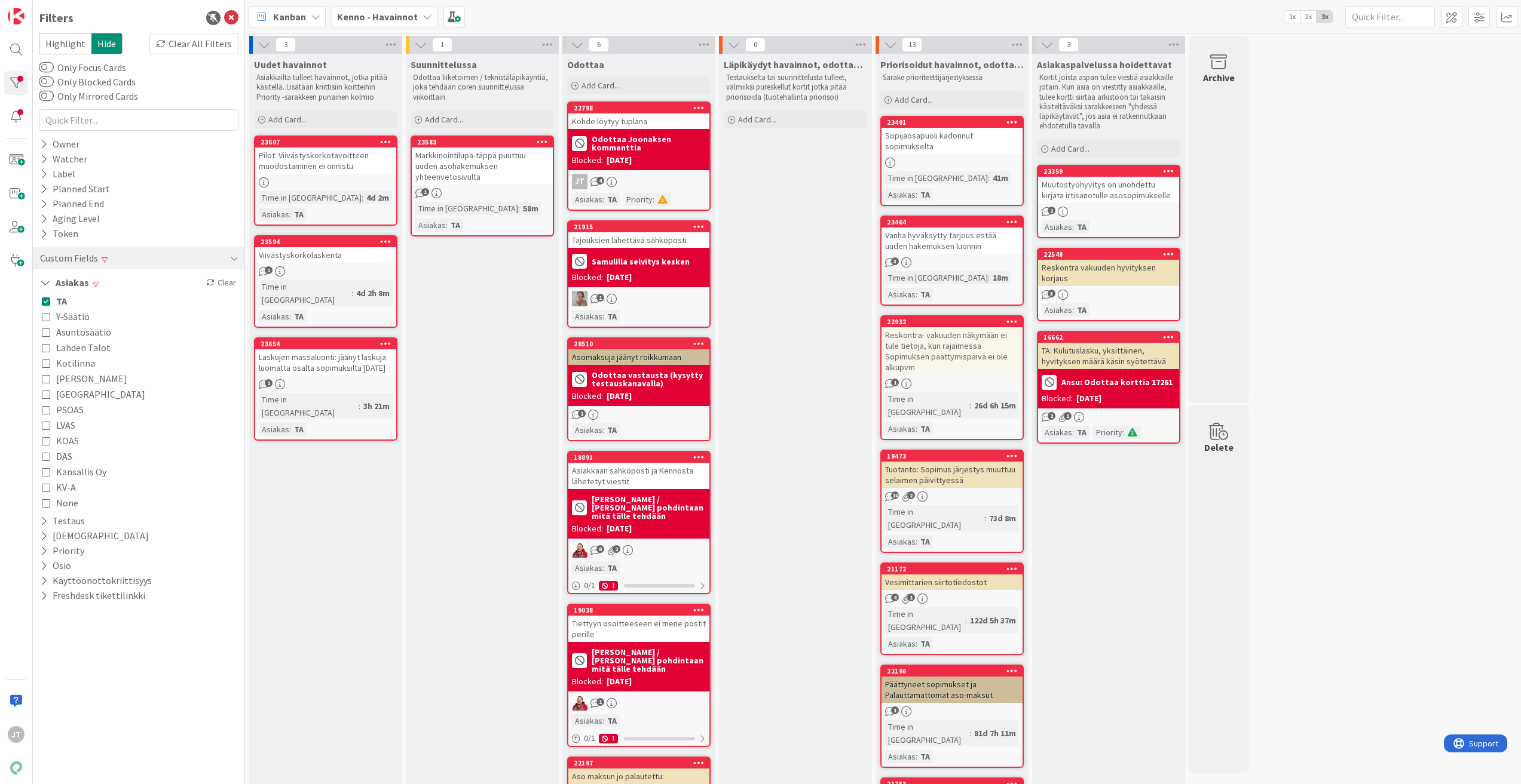
click at [58, 299] on span "TA" at bounding box center [62, 301] width 11 height 16
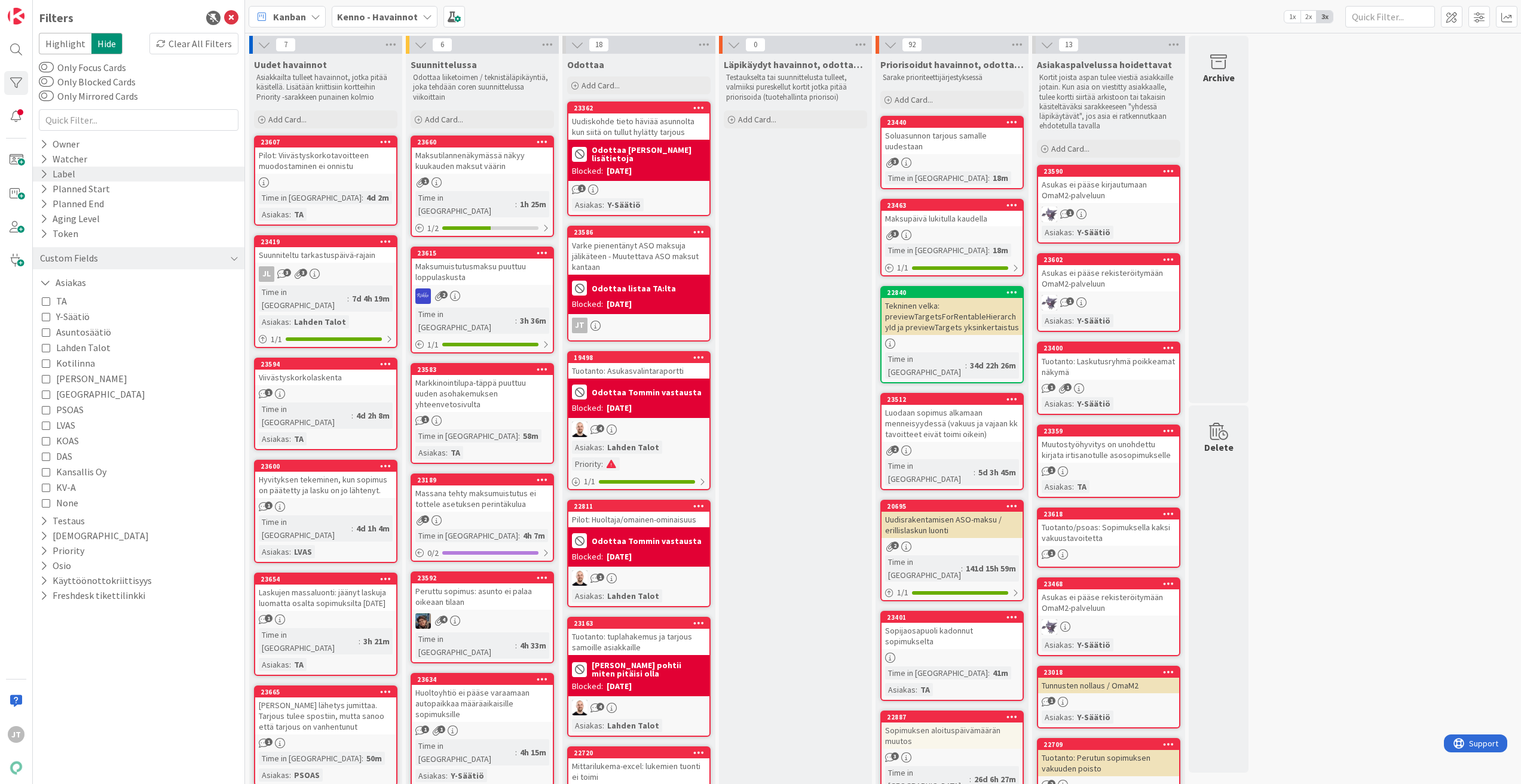
click at [71, 173] on div "Label" at bounding box center [58, 174] width 38 height 15
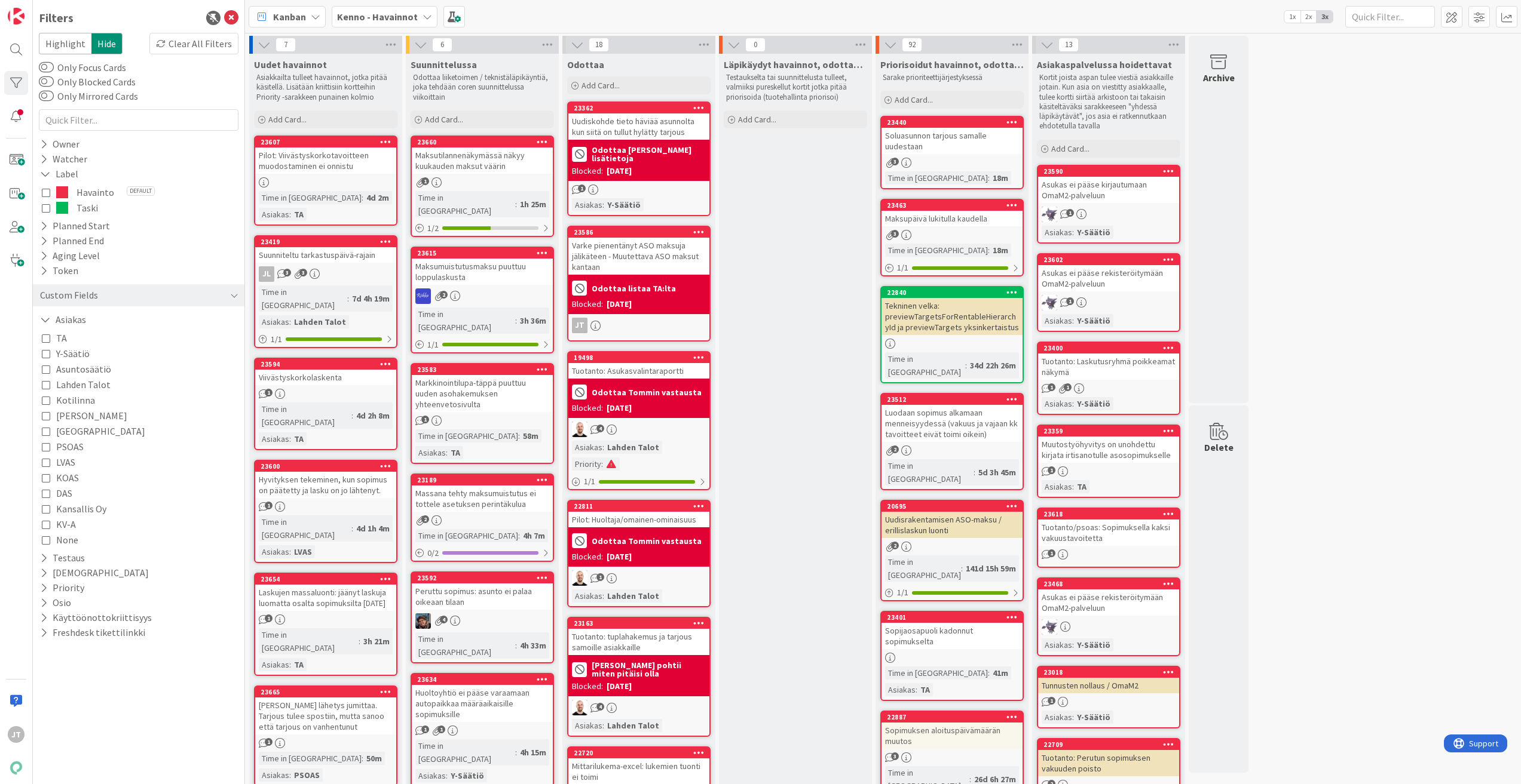
click at [65, 208] on span at bounding box center [62, 207] width 12 height 12
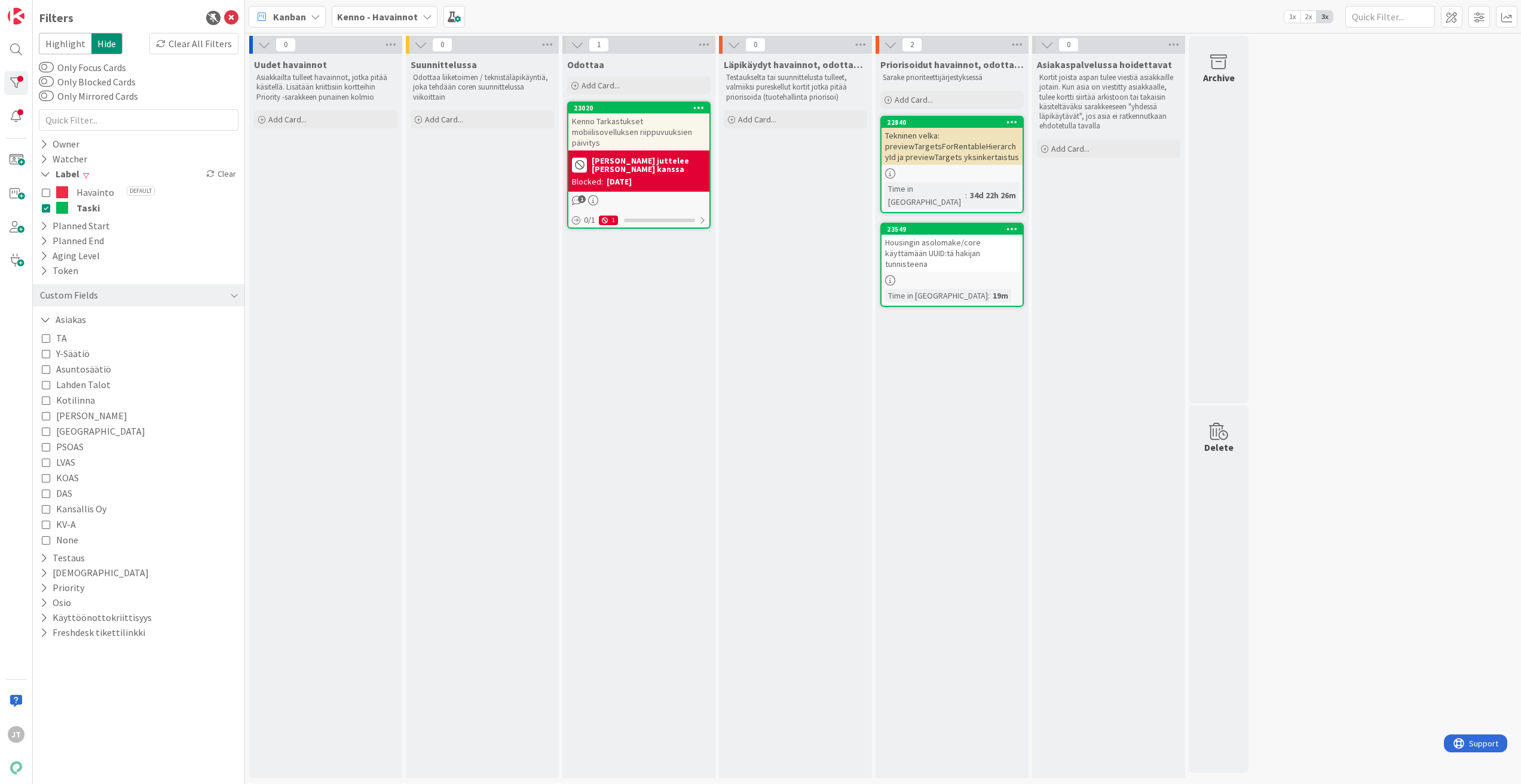
click at [68, 211] on span at bounding box center [62, 207] width 12 height 12
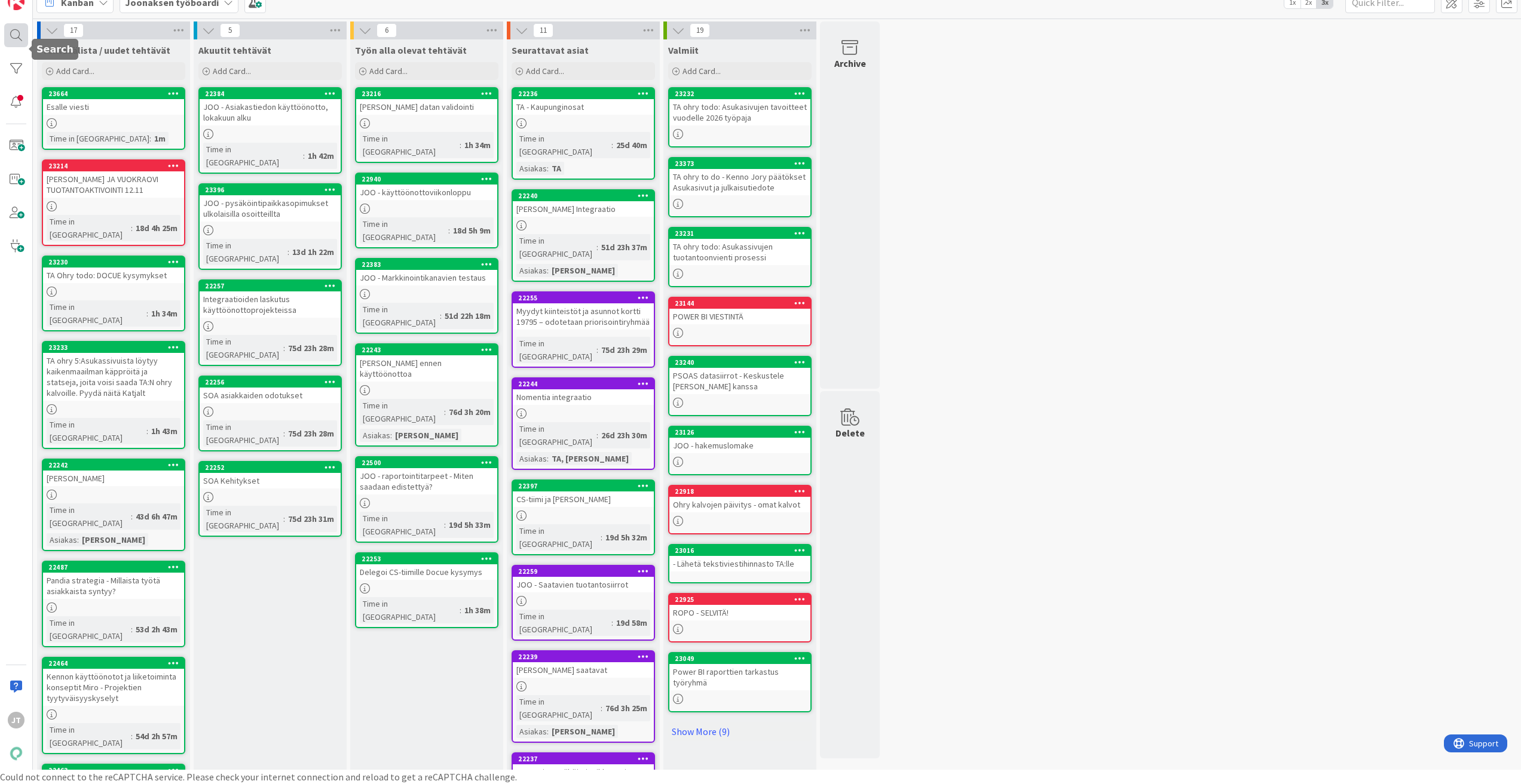
click at [20, 35] on div at bounding box center [16, 35] width 24 height 24
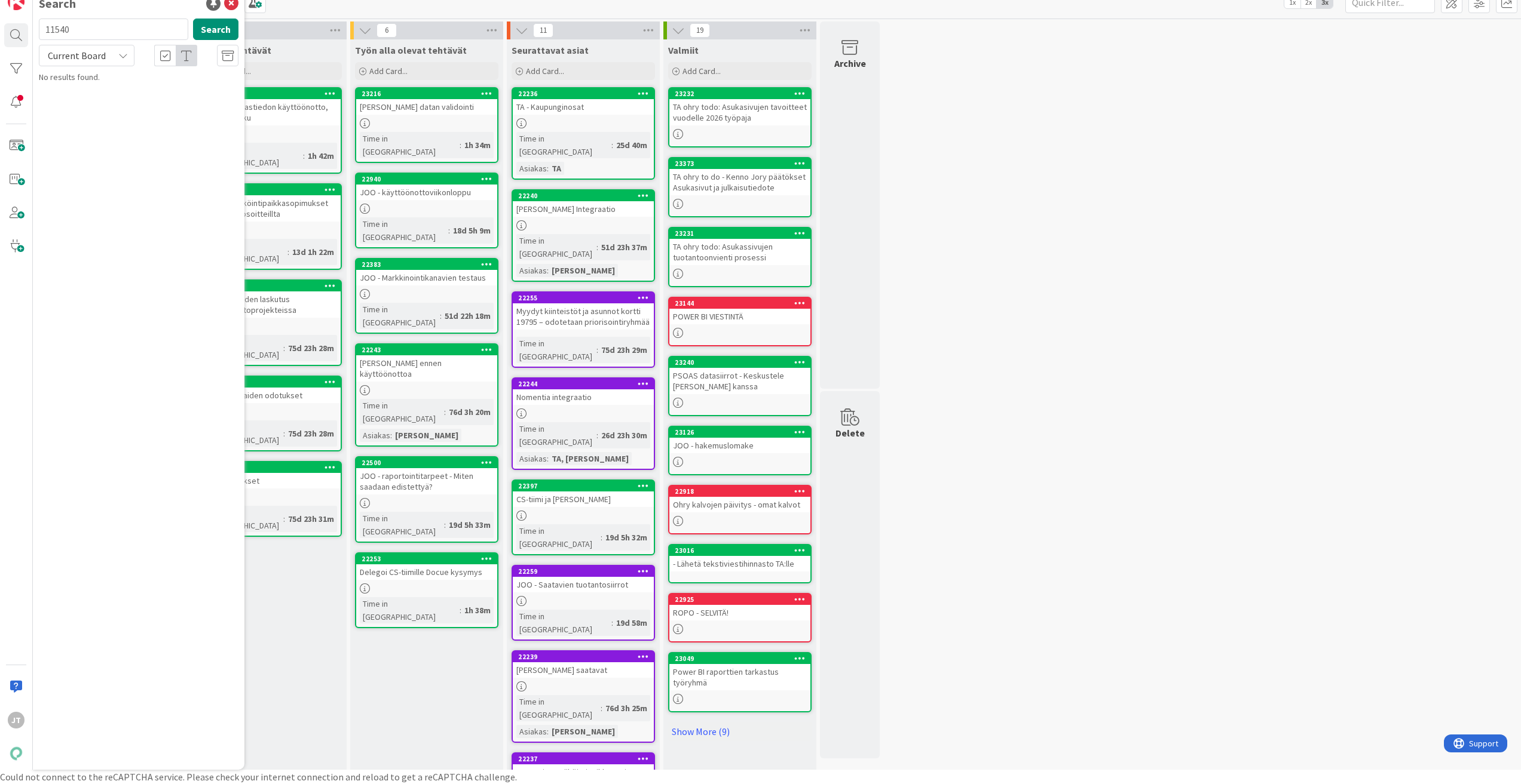
click at [108, 52] on div "Current Board" at bounding box center [87, 55] width 96 height 21
click at [103, 103] on span "All Boards" at bounding box center [107, 105] width 124 height 18
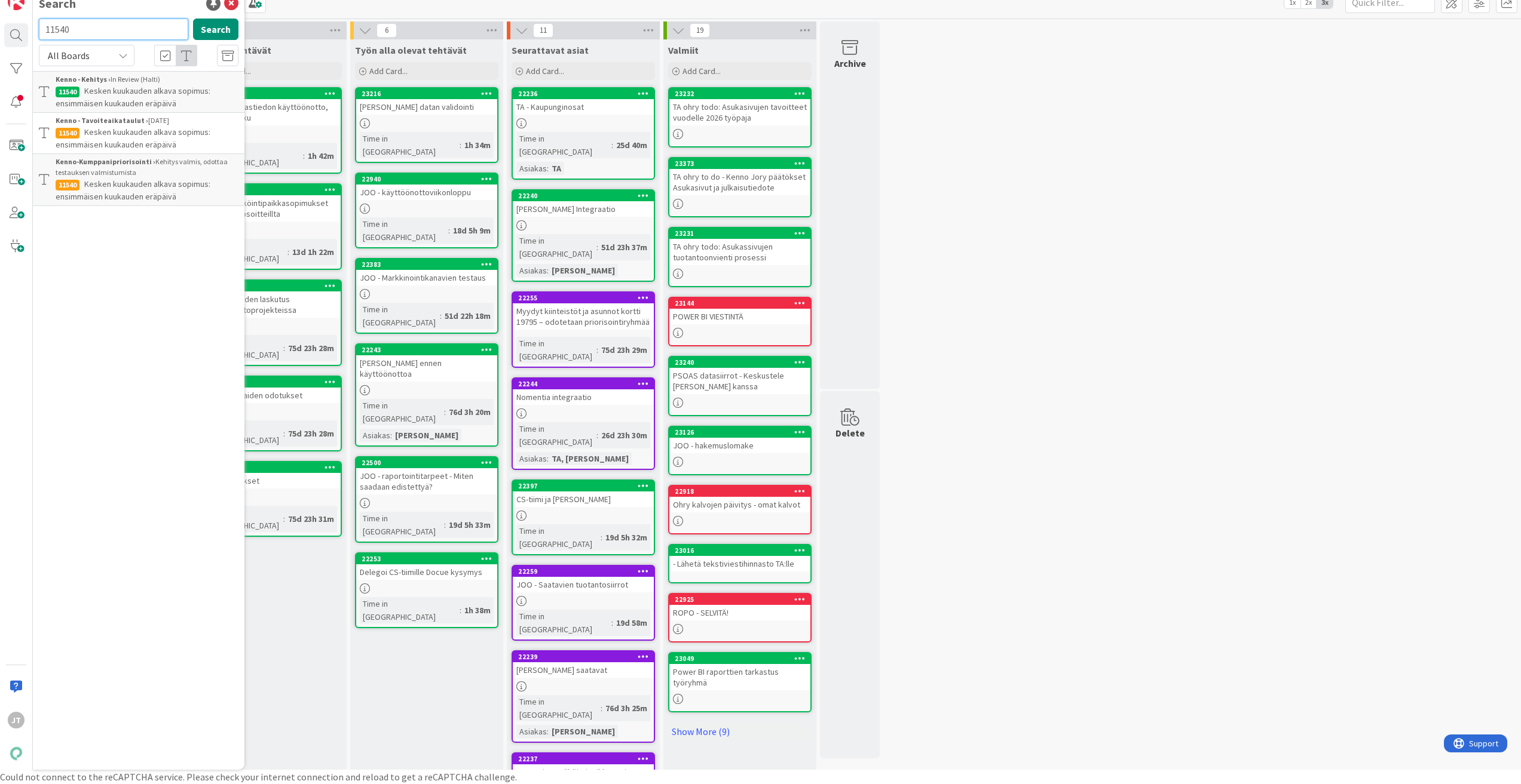
click at [97, 22] on input "11540" at bounding box center [114, 29] width 149 height 21
type input "vesimittaritoimittaja"
click at [208, 29] on button "Search" at bounding box center [216, 29] width 45 height 21
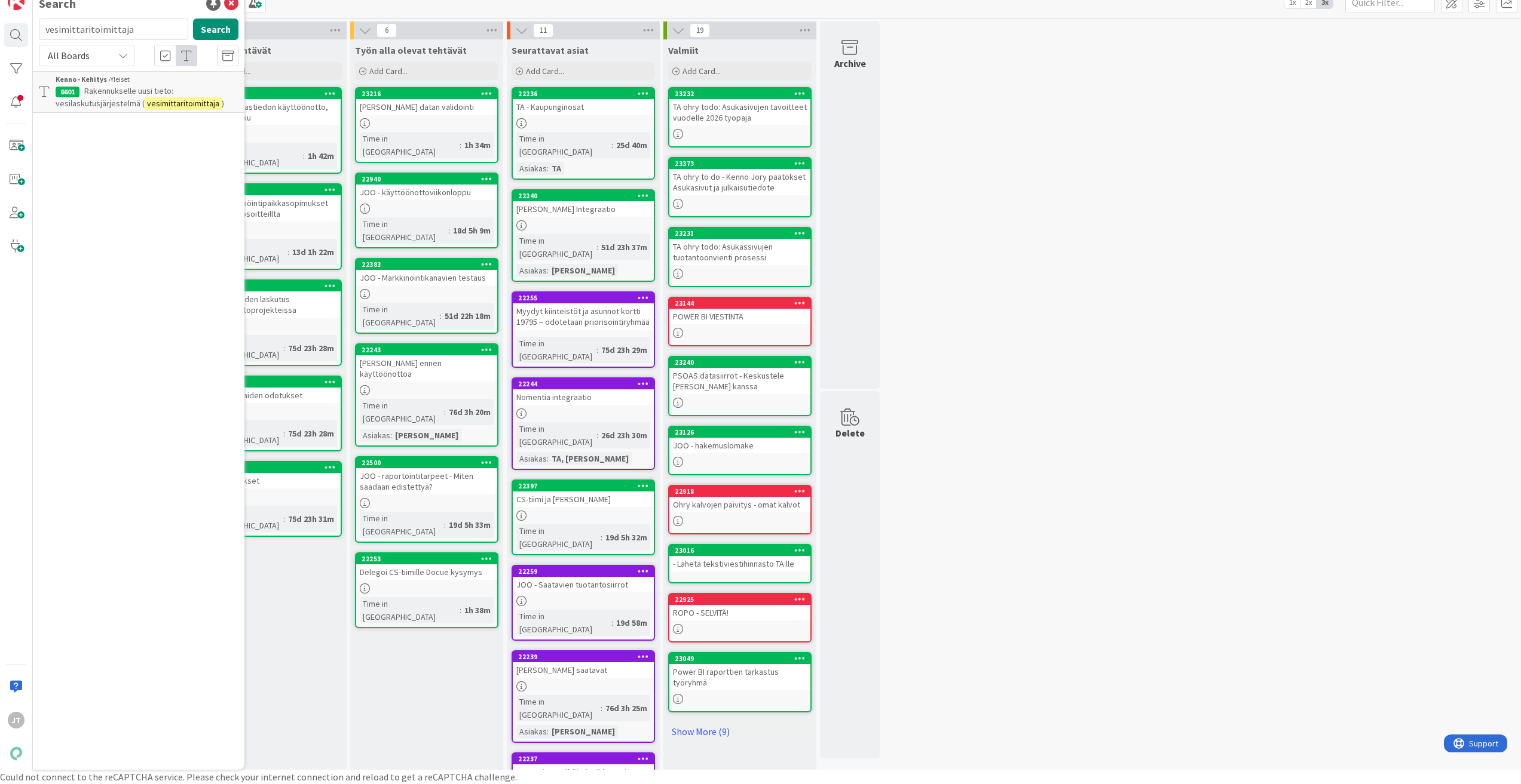
click at [129, 100] on span "Rakennukselle uusi tieto: vesilaskutusjärjestelmä (" at bounding box center [114, 97] width 118 height 23
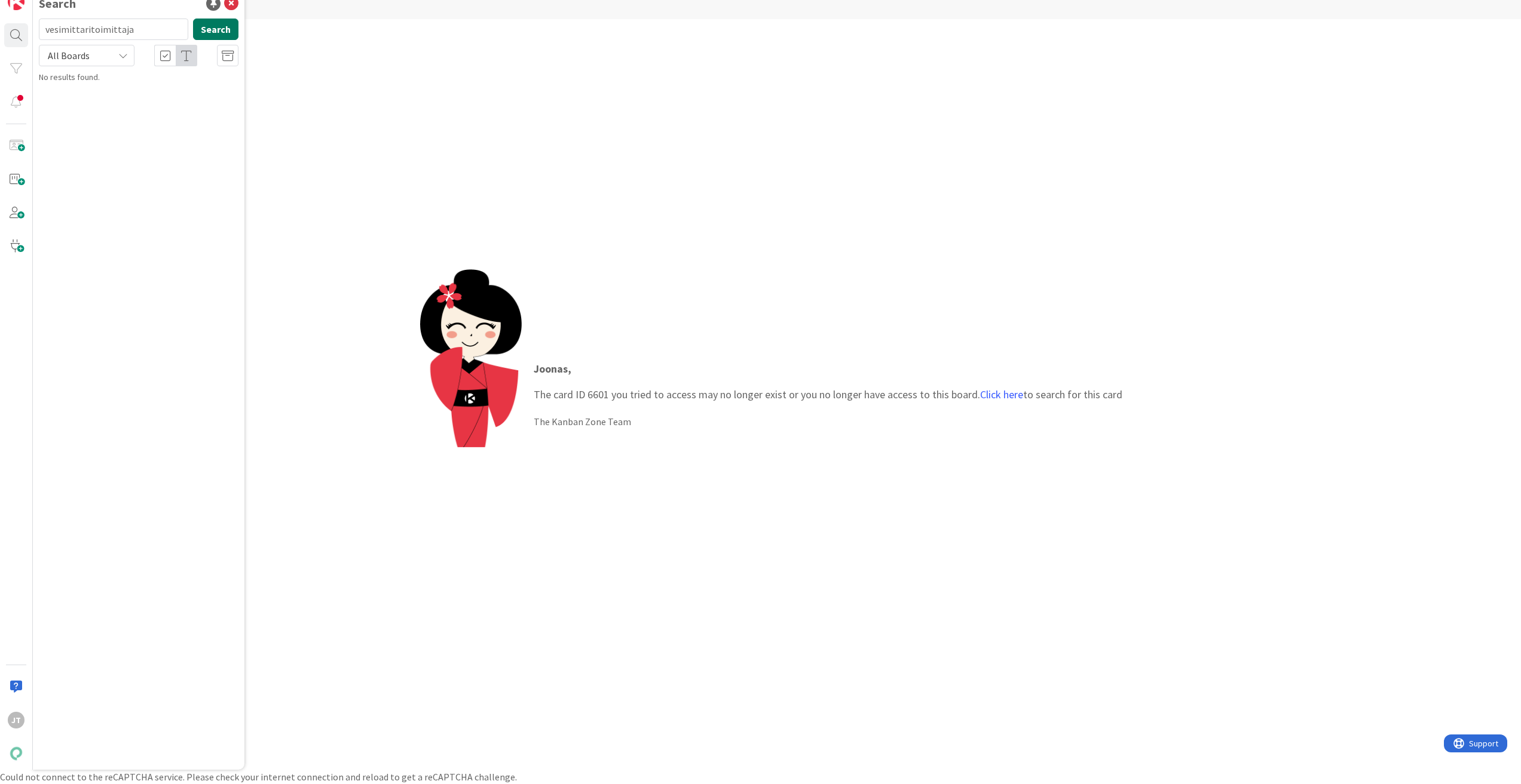
click at [213, 27] on button "Search" at bounding box center [216, 29] width 45 height 21
click at [995, 396] on link "Click here" at bounding box center [1002, 394] width 43 height 14
click at [120, 91] on span "Rakennukselle uusi tieto: vesilaskutusjärjestelmä (vesimittaritoimittaja)" at bounding box center [137, 97] width 164 height 23
click at [582, 395] on p "Joonas , The card ID 6601 you tried to access may no longer exist or you no lon…" at bounding box center [828, 381] width 589 height 42
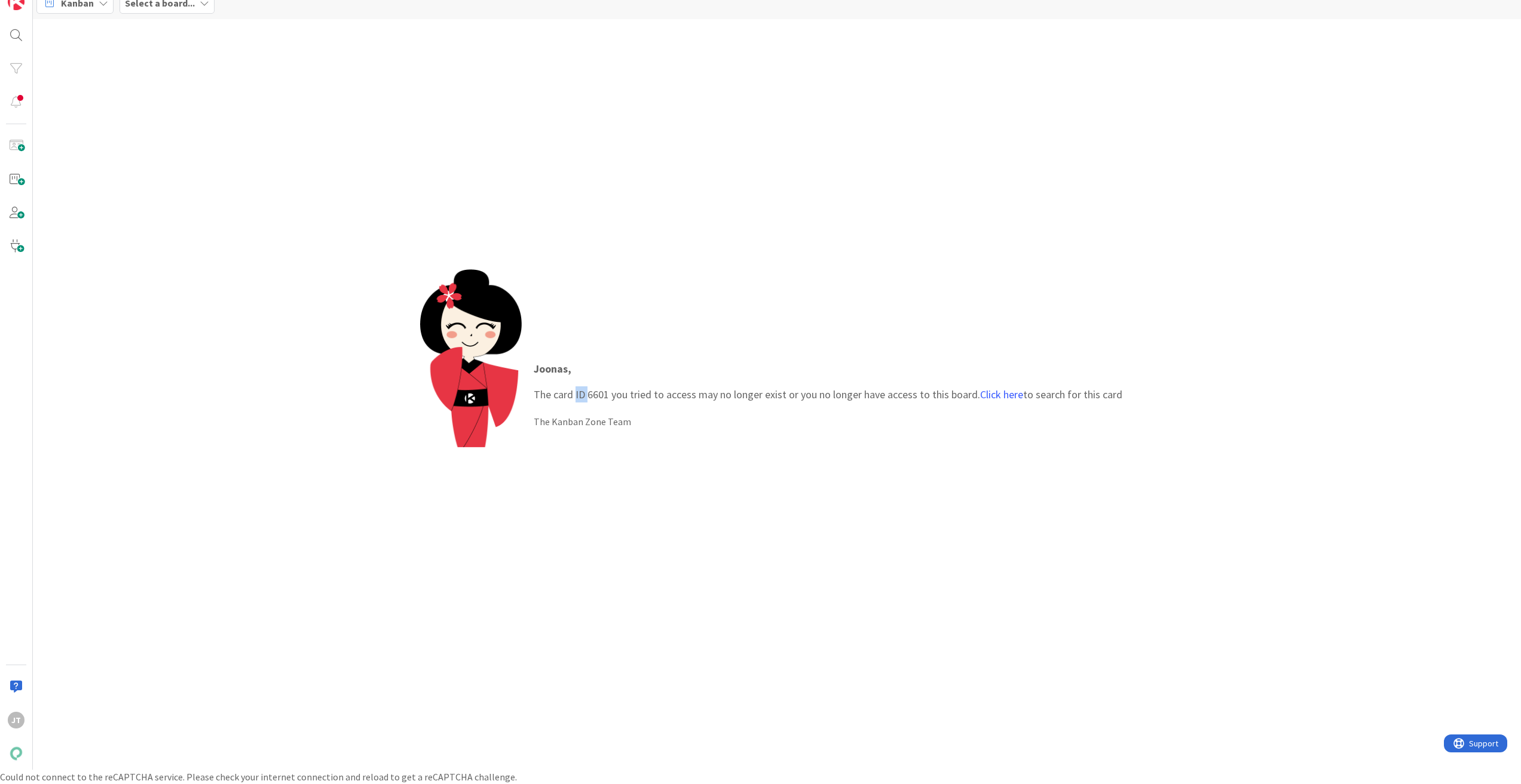
copy p "ID"
click at [590, 391] on p "Joonas , The card ID 6601 you tried to access may no longer exist or you no lon…" at bounding box center [828, 381] width 589 height 42
click at [591, 391] on p "Joonas , The card ID 6601 you tried to access may no longer exist or you no lon…" at bounding box center [828, 381] width 589 height 42
click at [149, 7] on b "Select a board..." at bounding box center [160, 3] width 70 height 12
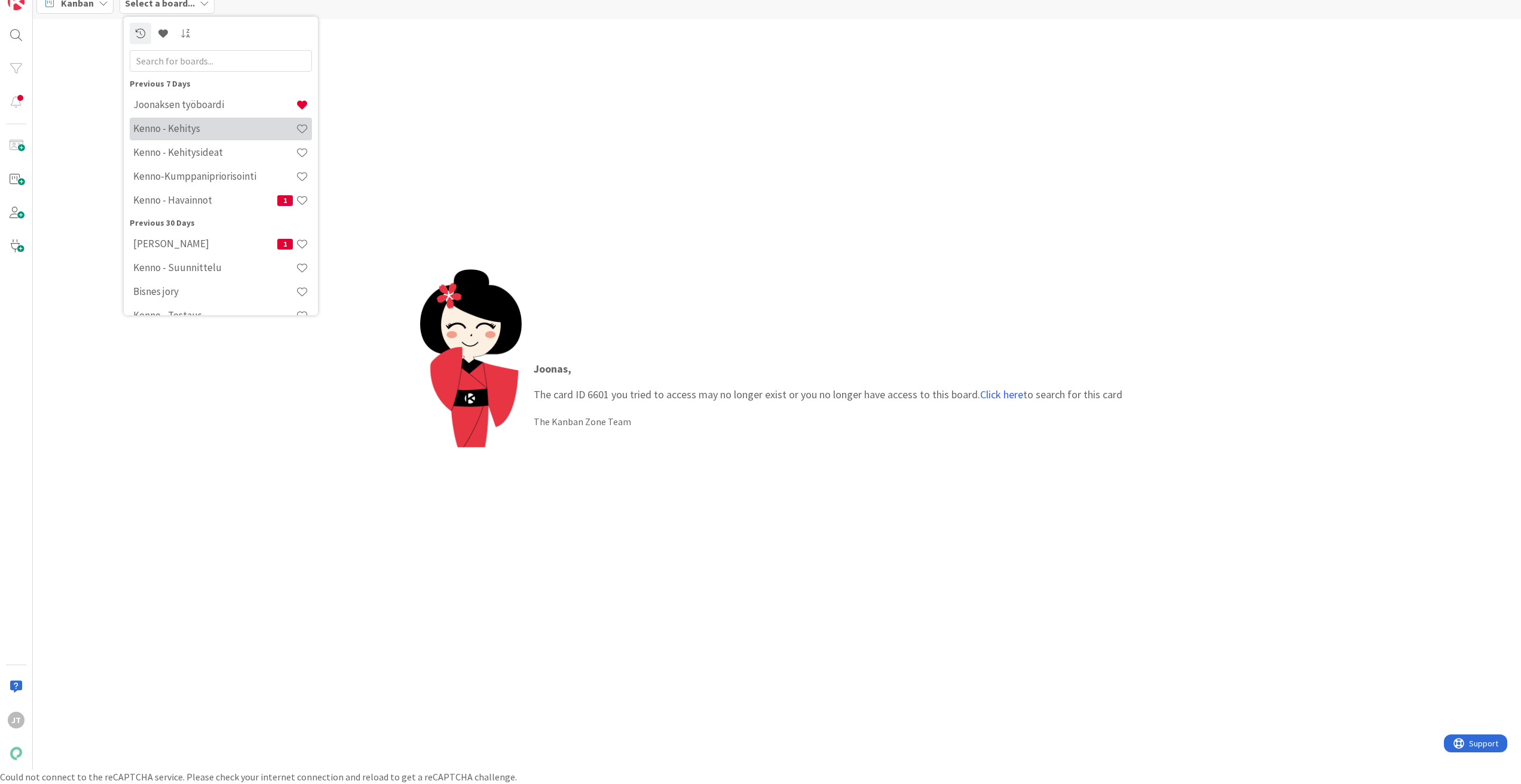
click at [208, 134] on h4 "Kenno - Kehitys" at bounding box center [214, 128] width 162 height 12
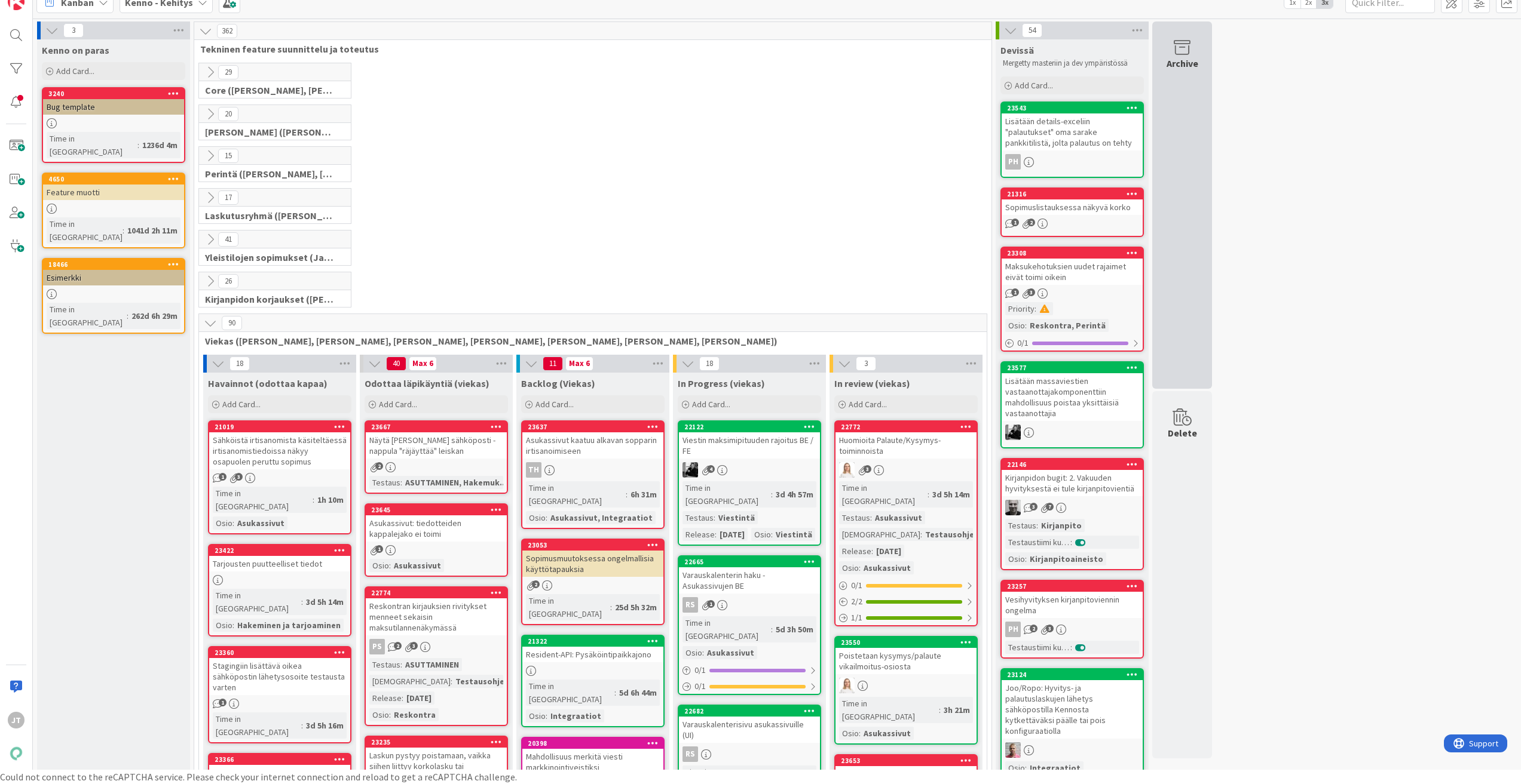
click at [1180, 86] on div "Archive" at bounding box center [1182, 205] width 60 height 367
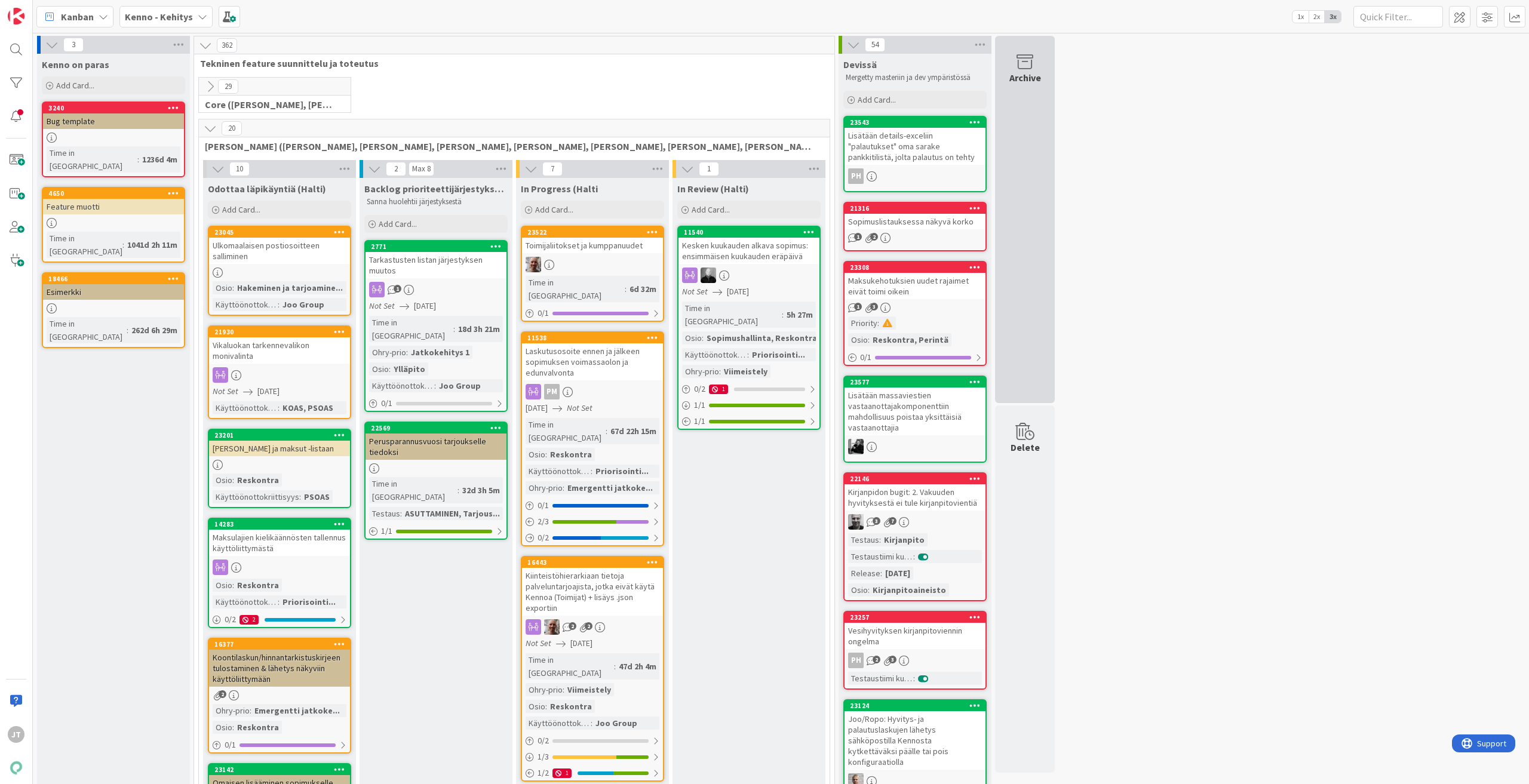
click at [1022, 144] on div "Archive" at bounding box center [1024, 219] width 60 height 367
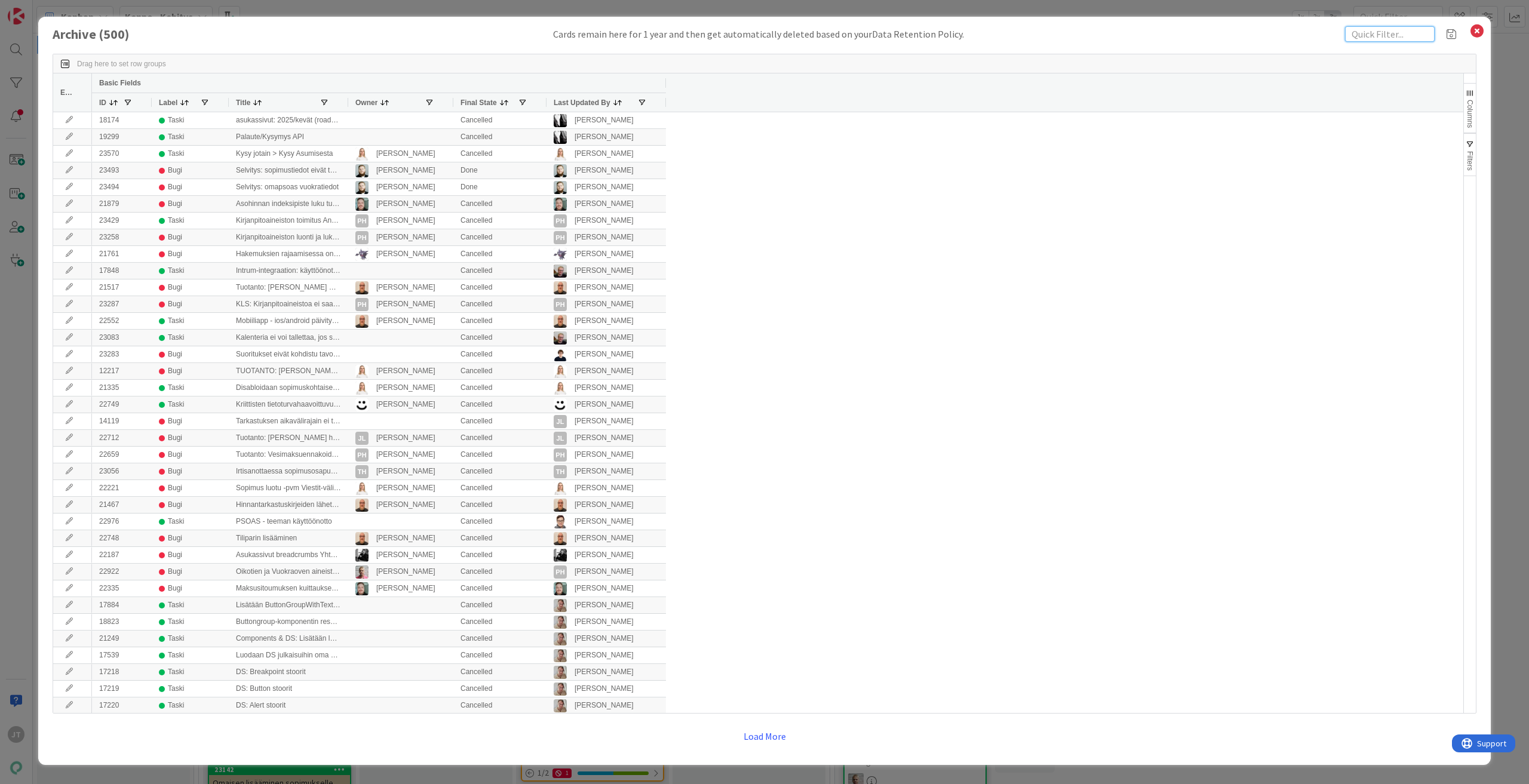
click at [1366, 35] on input "text" at bounding box center [1390, 34] width 90 height 16
paste input "6601"
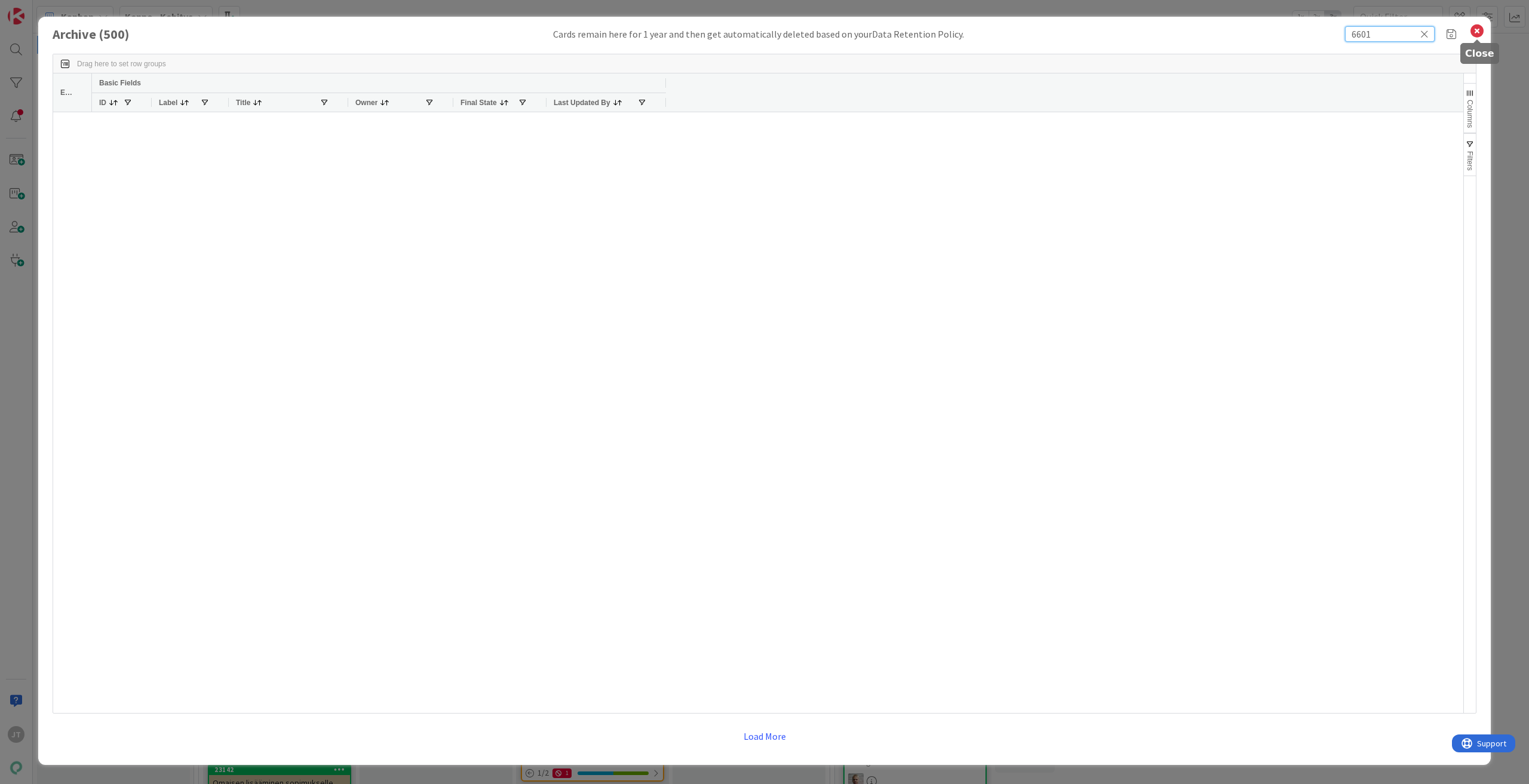
type input "6601"
click at [1476, 29] on icon at bounding box center [1477, 31] width 16 height 16
